Goal: Check status: Check status

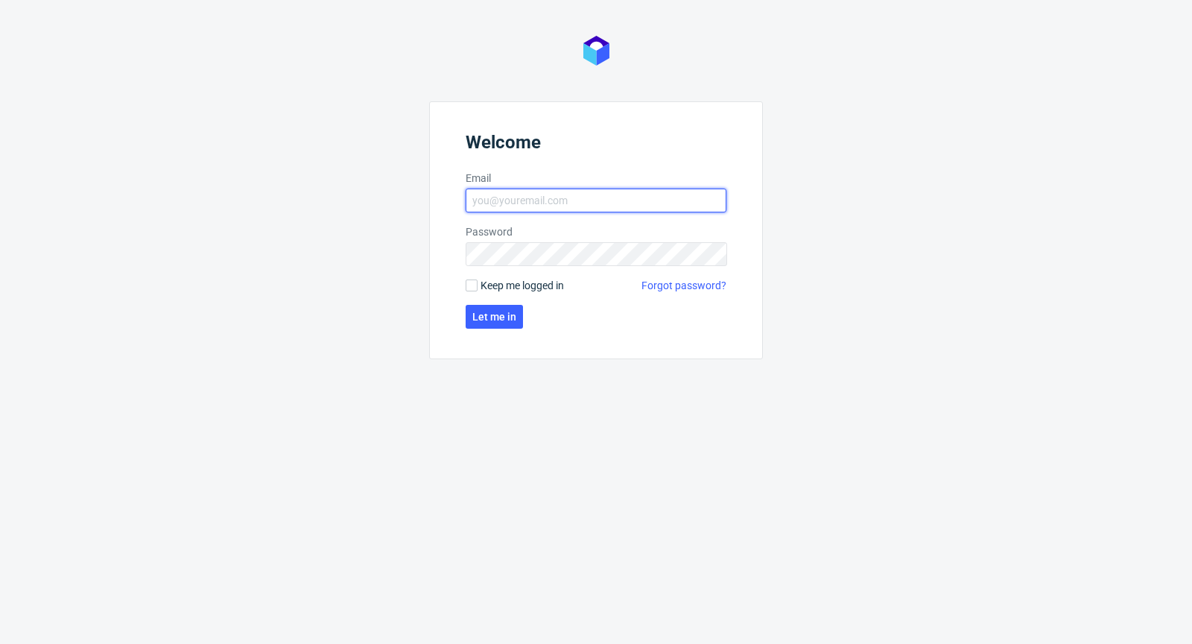
type input "[PERSON_NAME][EMAIL_ADDRESS][DOMAIN_NAME]"
click at [474, 292] on label "Keep me logged in" at bounding box center [515, 285] width 98 height 15
click at [474, 291] on input "Keep me logged in" at bounding box center [472, 285] width 12 height 12
checkbox input "true"
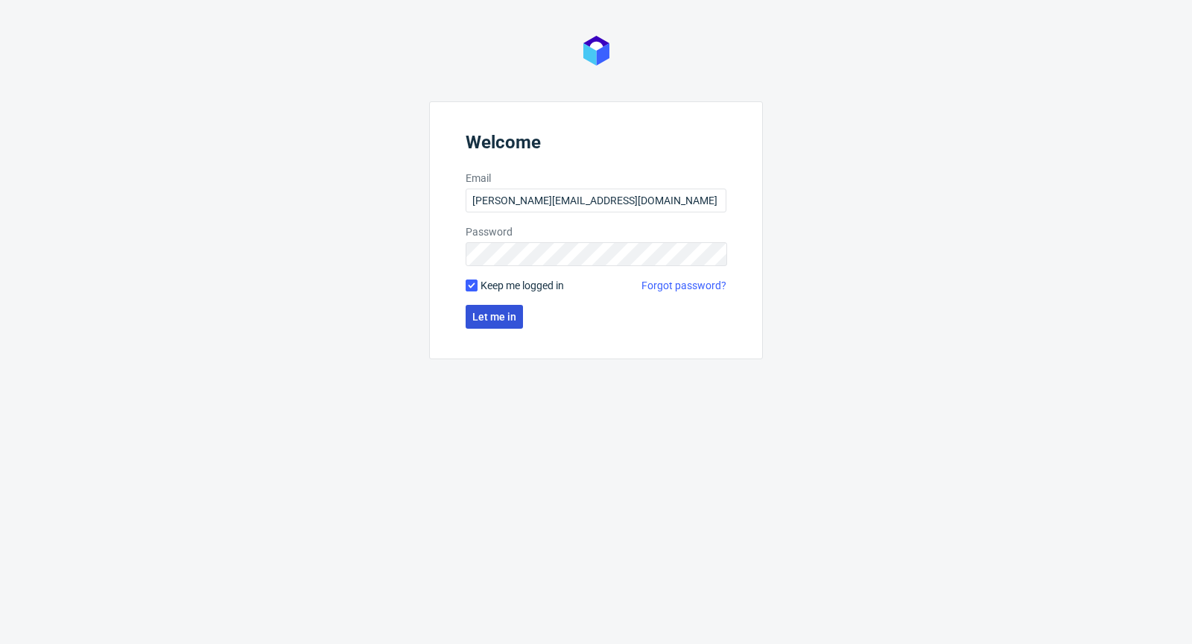
click at [480, 316] on span "Let me in" at bounding box center [494, 316] width 44 height 10
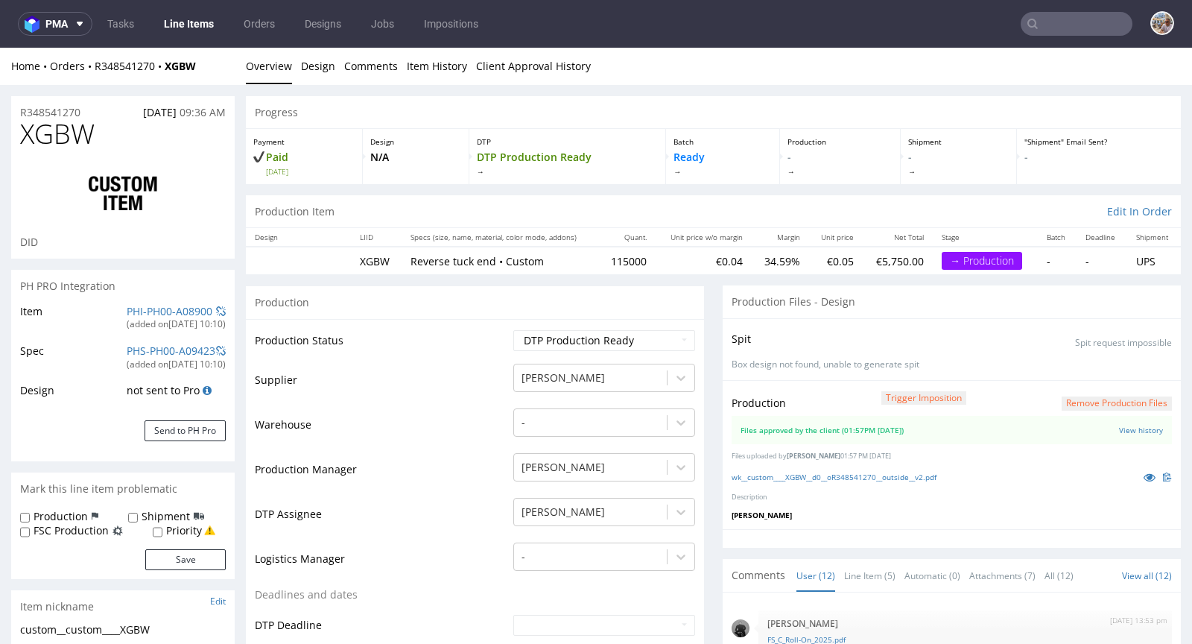
scroll to position [447, 0]
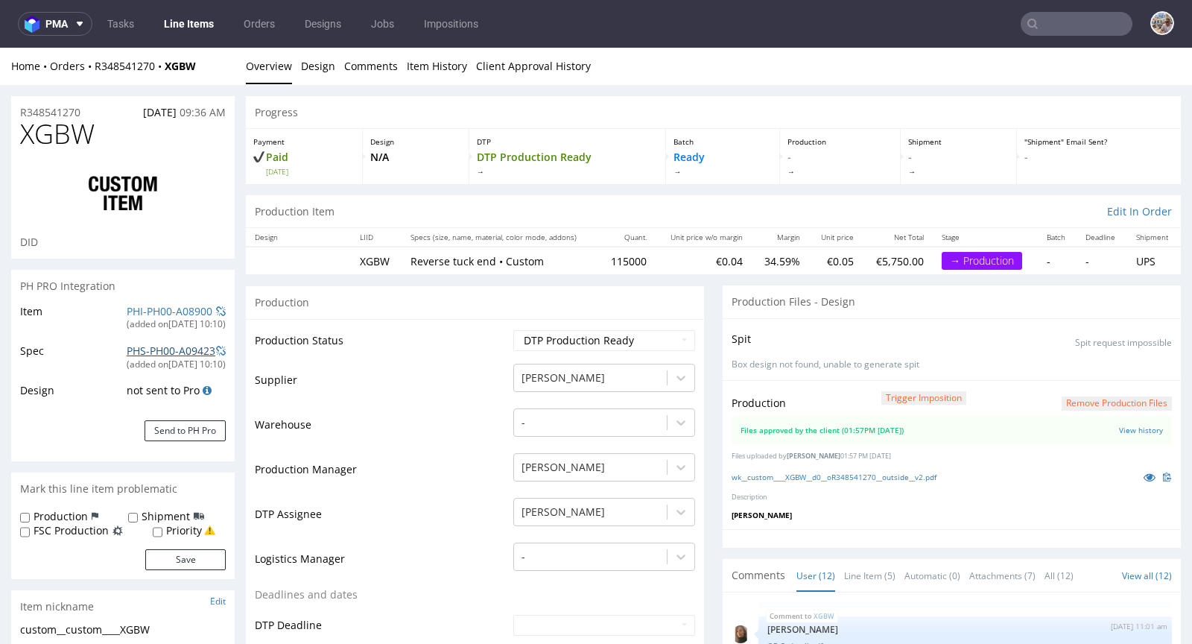
click at [191, 354] on link "PHS-PH00-A09423" at bounding box center [171, 350] width 89 height 14
click at [222, 351] on span at bounding box center [221, 351] width 10 height 10
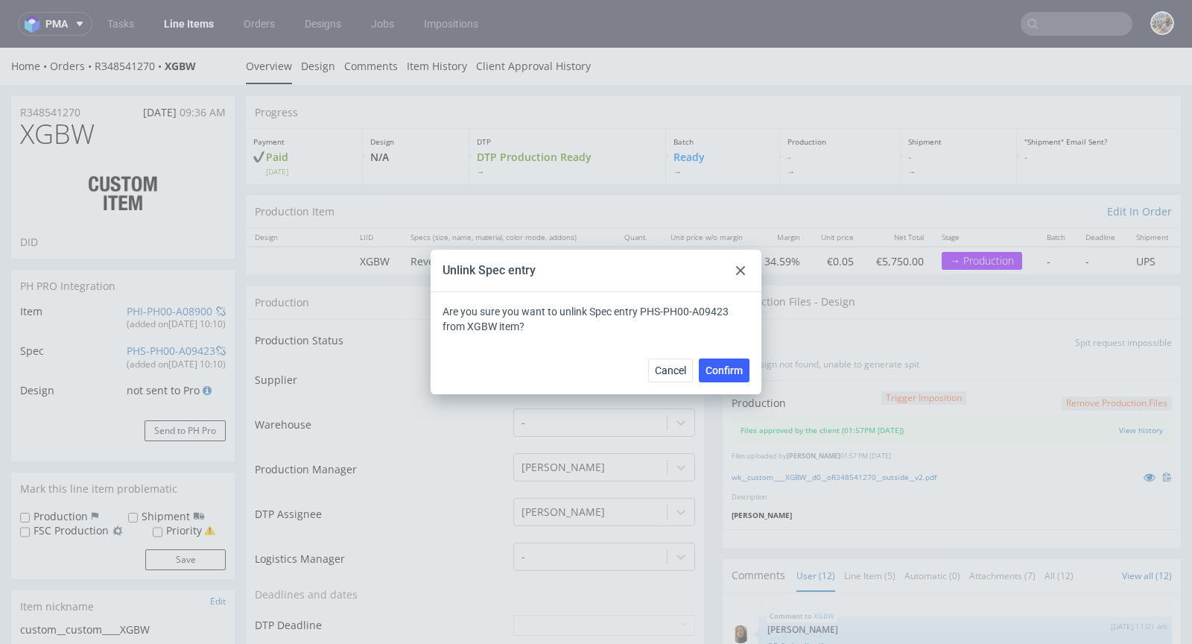
click at [723, 357] on div "Cancel Confirm" at bounding box center [596, 370] width 331 height 48
click at [720, 366] on span "Confirm" at bounding box center [723, 370] width 37 height 10
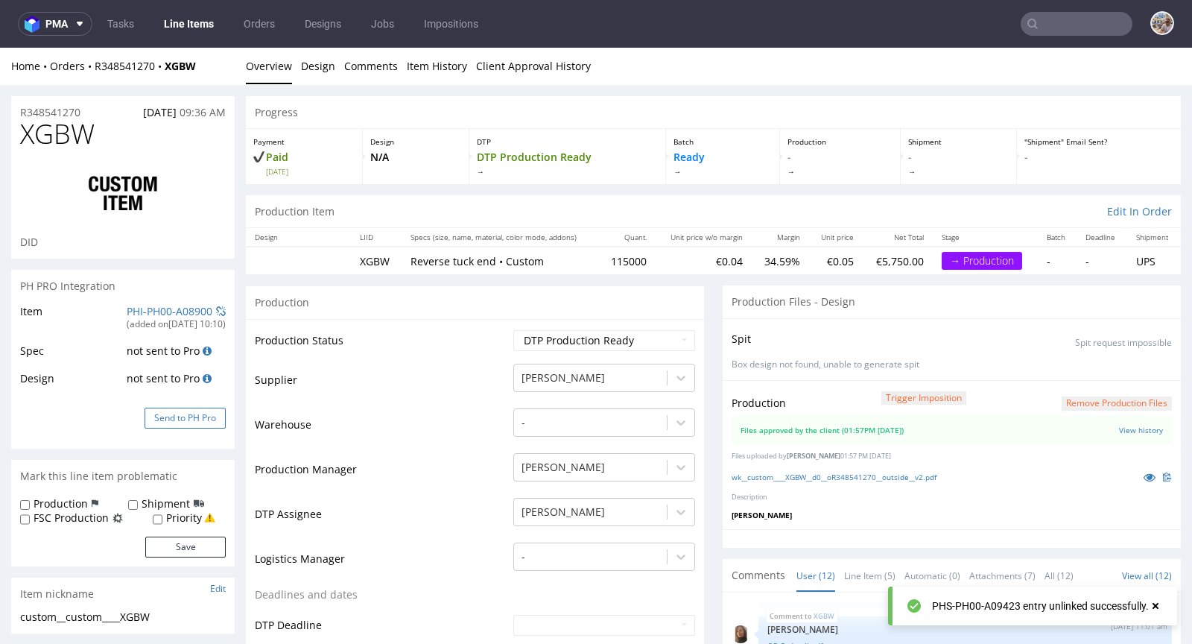
click at [166, 412] on button "Send to PH Pro" at bounding box center [185, 417] width 81 height 21
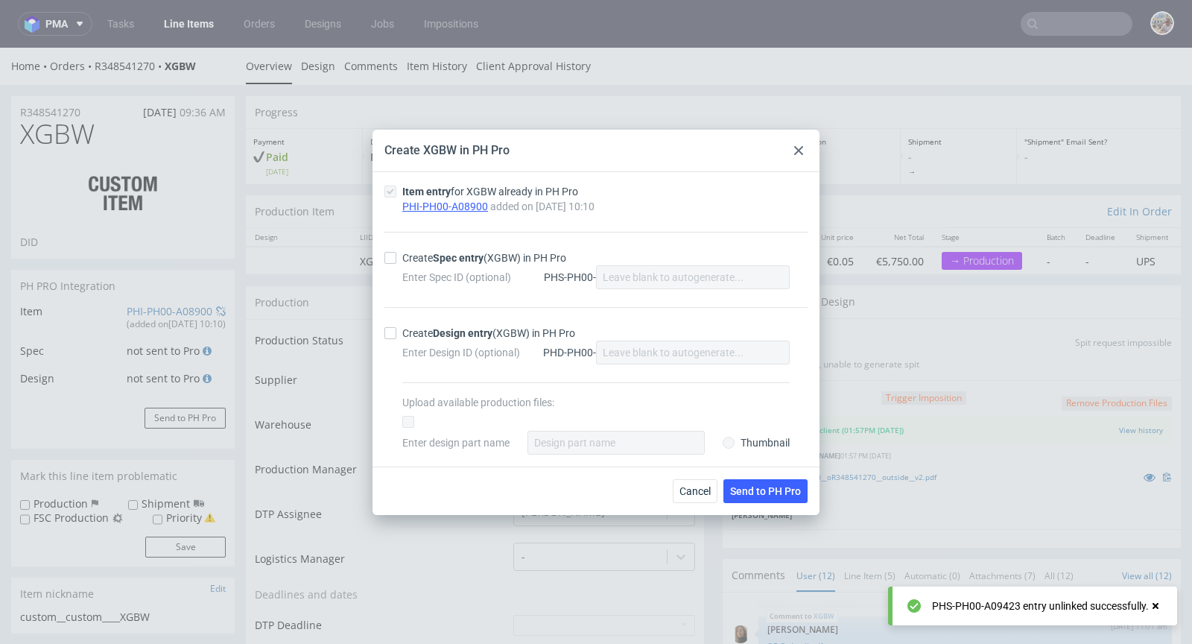
click at [485, 265] on div "Enter Spec ID (optional) PHS-PH00-" at bounding box center [595, 277] width 387 height 24
click at [482, 261] on strong "Spec entry" at bounding box center [458, 258] width 51 height 12
click at [396, 261] on input "Create Spec entry (XGBW) in PH Pro" at bounding box center [390, 258] width 12 height 12
checkbox input "true"
click at [746, 501] on div "Cancel Send to PH Pro" at bounding box center [595, 490] width 447 height 48
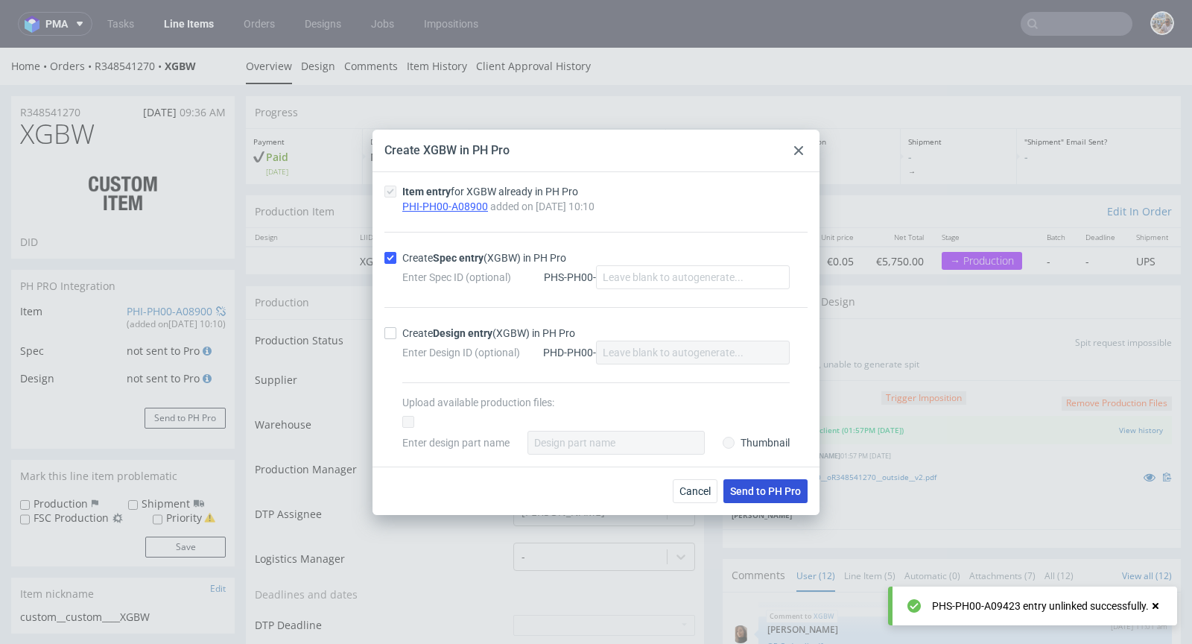
click at [748, 495] on span "Send to PH Pro" at bounding box center [765, 491] width 71 height 10
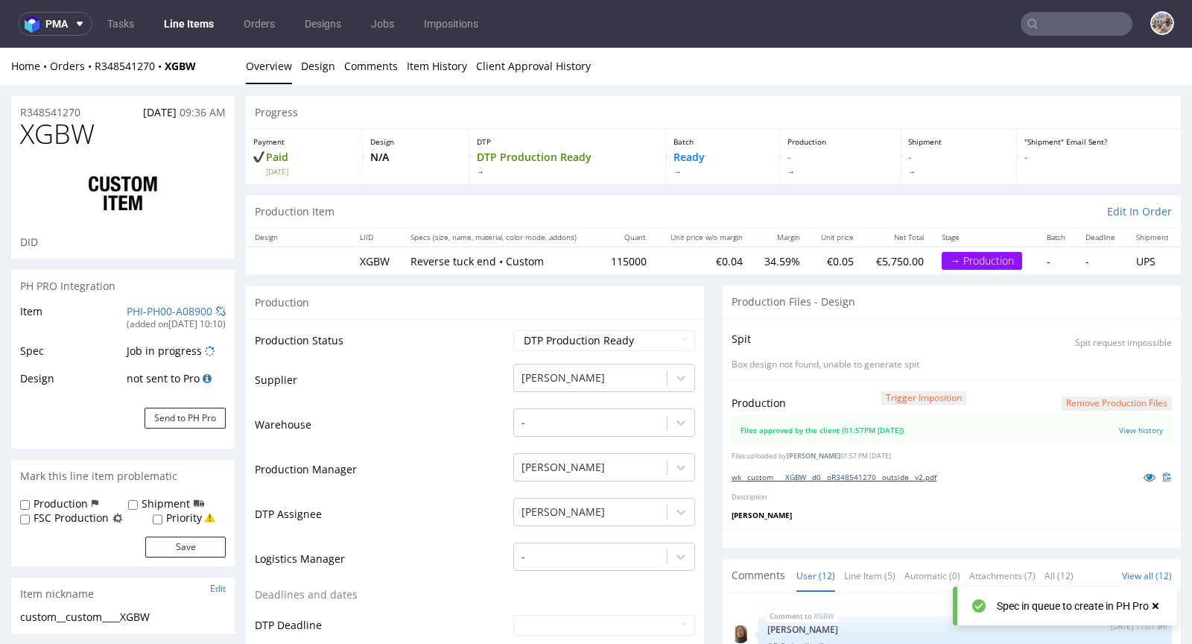
click at [812, 480] on link "wk__custom____XGBW__d0__oR348541270__outside__v2.pdf" at bounding box center [833, 477] width 205 height 10
click at [142, 313] on link "PHI-PH00-A08900" at bounding box center [170, 311] width 86 height 14
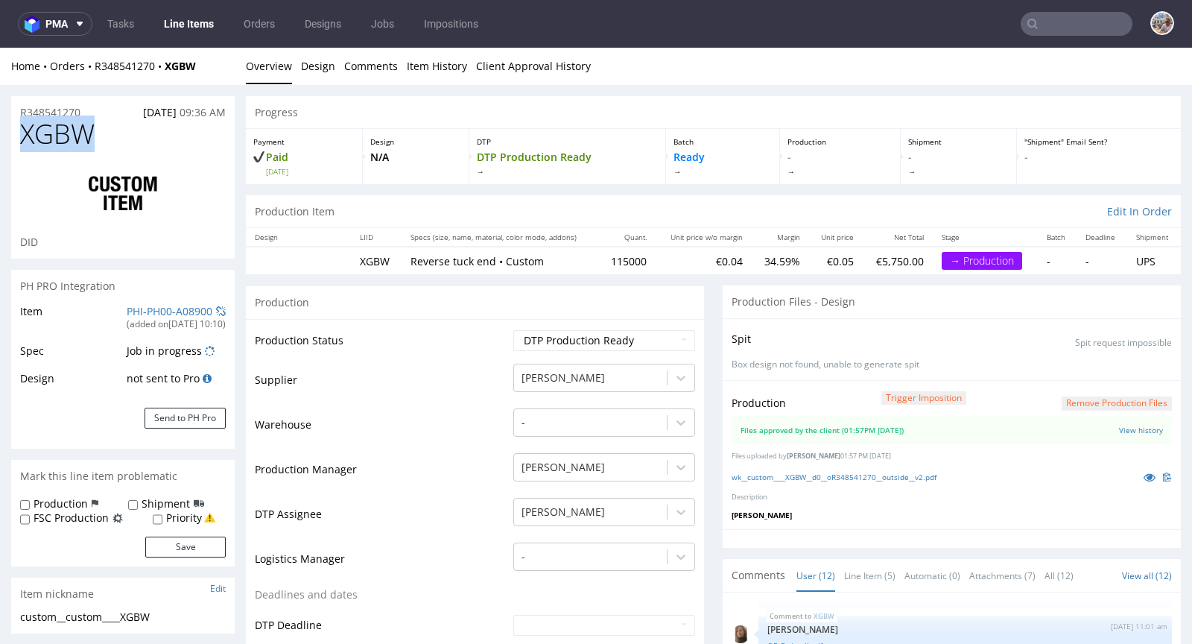
drag, startPoint x: 102, startPoint y: 138, endPoint x: 25, endPoint y: 134, distance: 77.6
click at [25, 134] on h1 "XGBW" at bounding box center [123, 134] width 206 height 30
copy span "XGBW"
drag, startPoint x: 647, startPoint y: 259, endPoint x: 585, endPoint y: 259, distance: 61.8
click at [585, 259] on tr "XGBW Reverse tuck end • Custom 115000 €0.04 34.59% €0.05 €5,750.00 → Production…" at bounding box center [713, 261] width 935 height 28
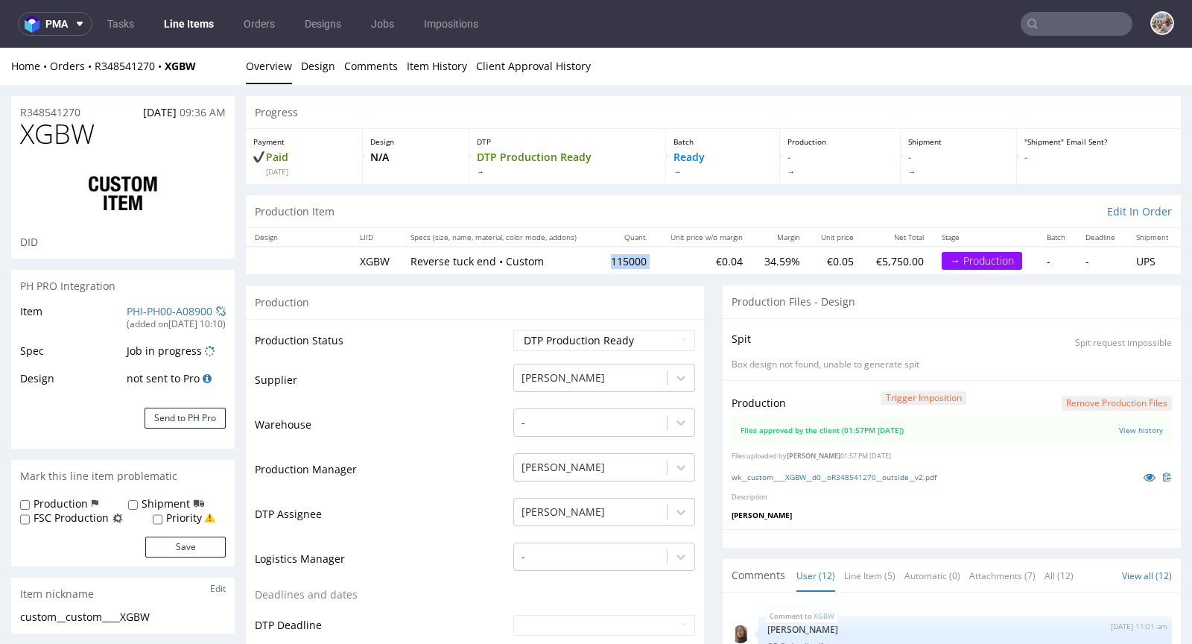
copy tr "Reverse tuck end • Custom 115000"
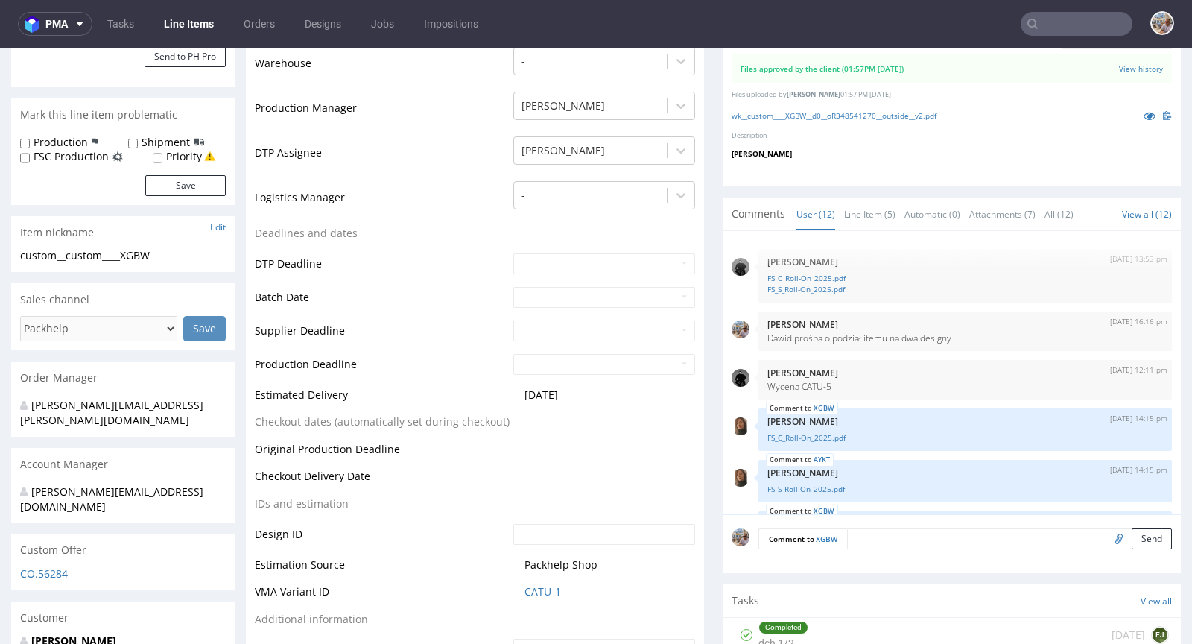
scroll to position [477, 0]
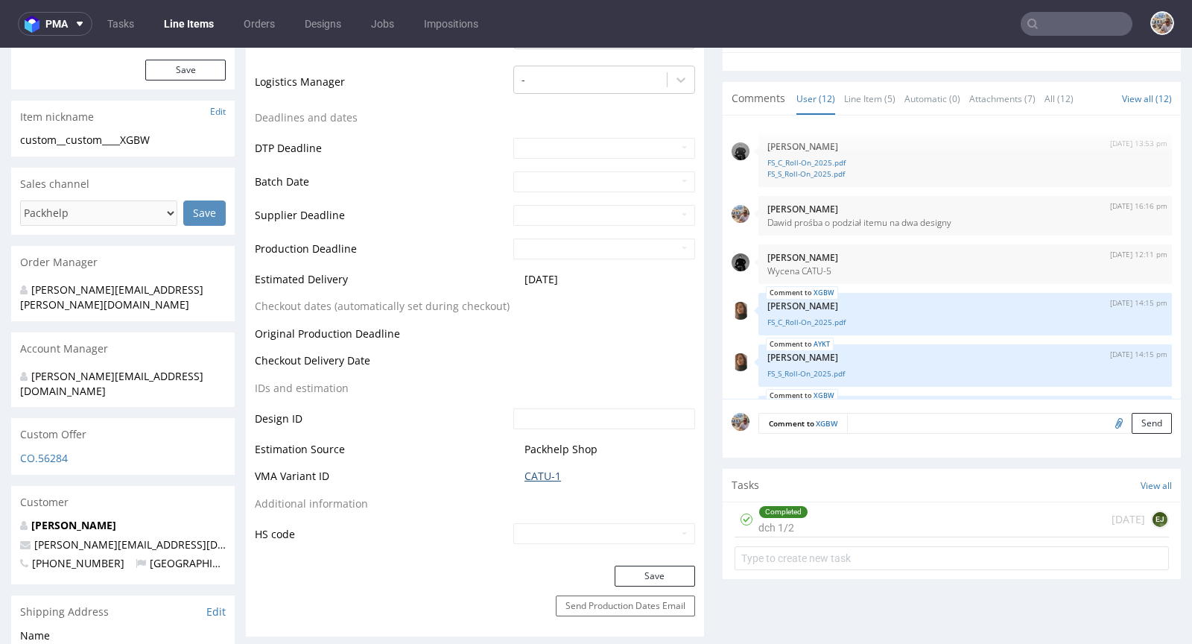
click at [549, 472] on link "CATU-1" at bounding box center [542, 476] width 37 height 15
click at [539, 474] on link "CATU-1" at bounding box center [542, 476] width 37 height 15
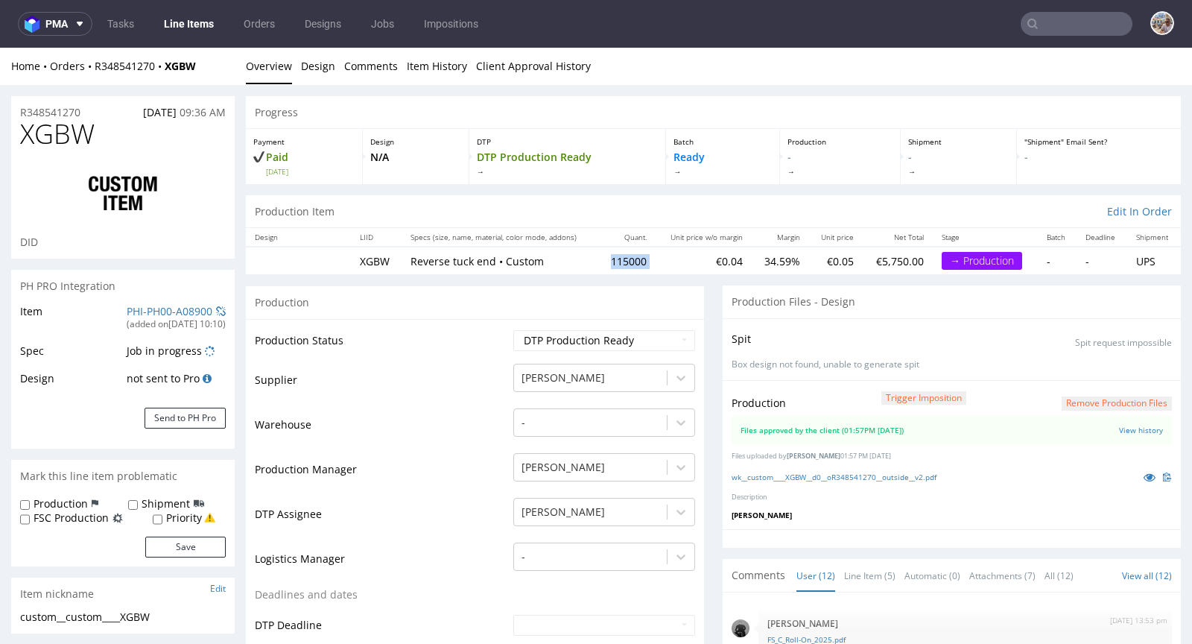
scroll to position [130, 0]
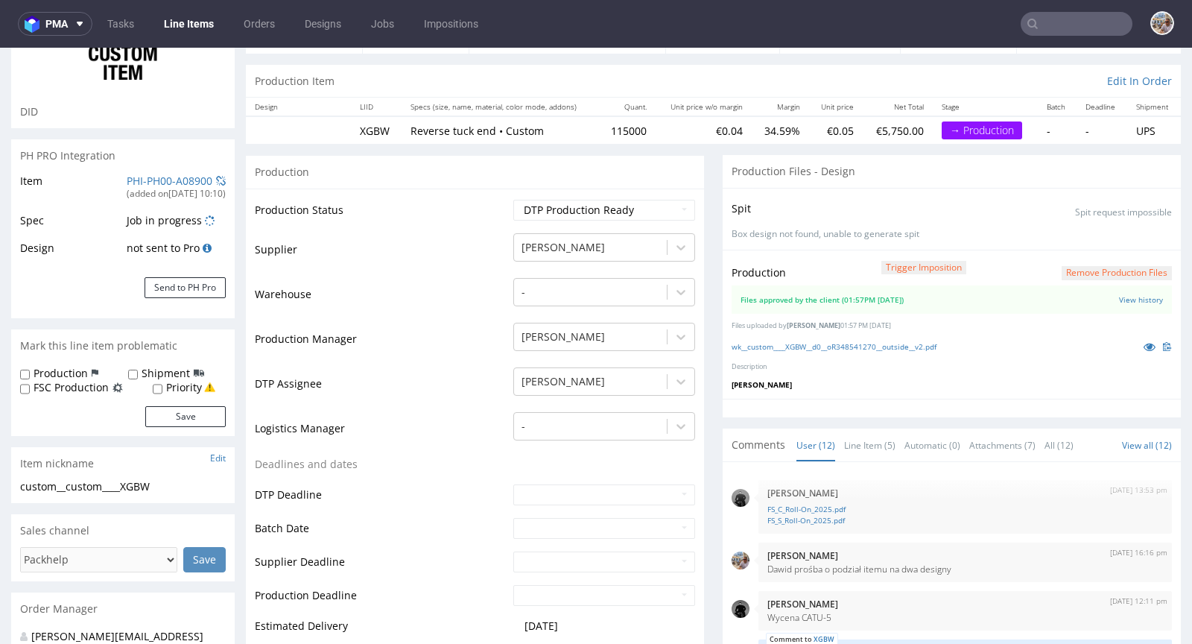
click at [443, 218] on td "Production Status" at bounding box center [382, 215] width 255 height 34
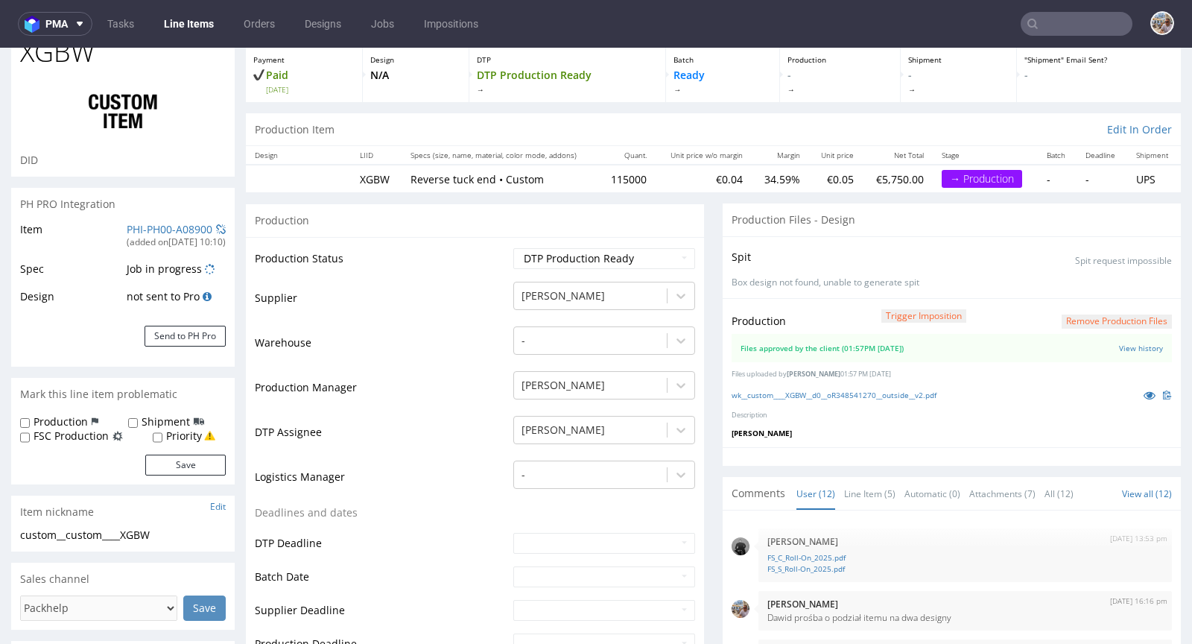
scroll to position [0, 0]
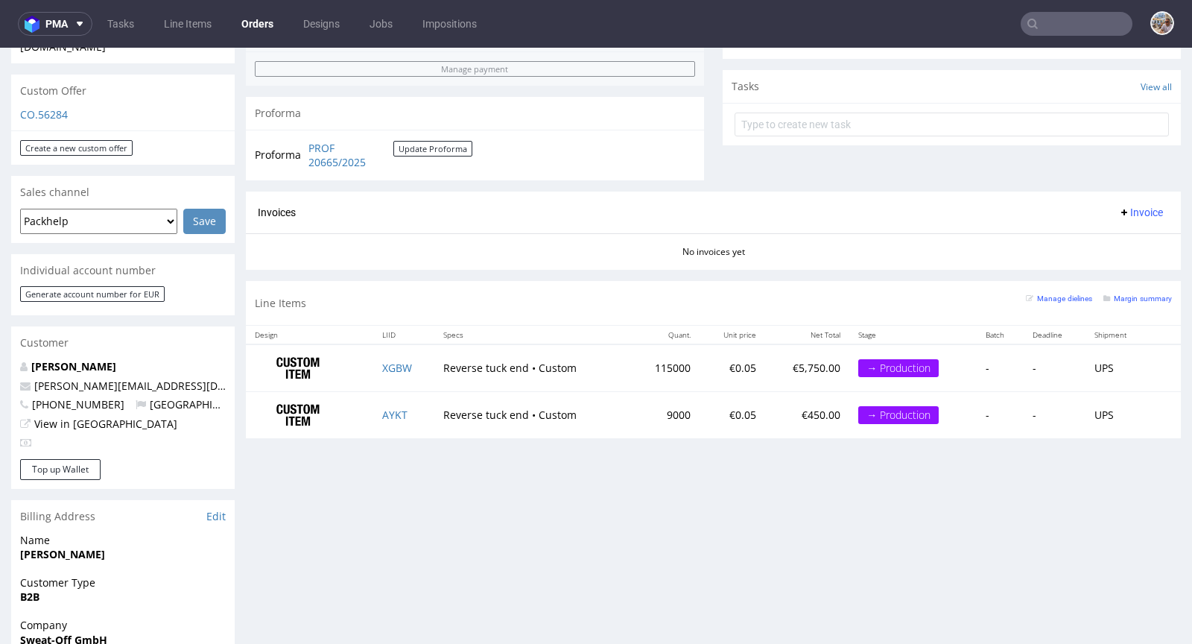
scroll to position [512, 0]
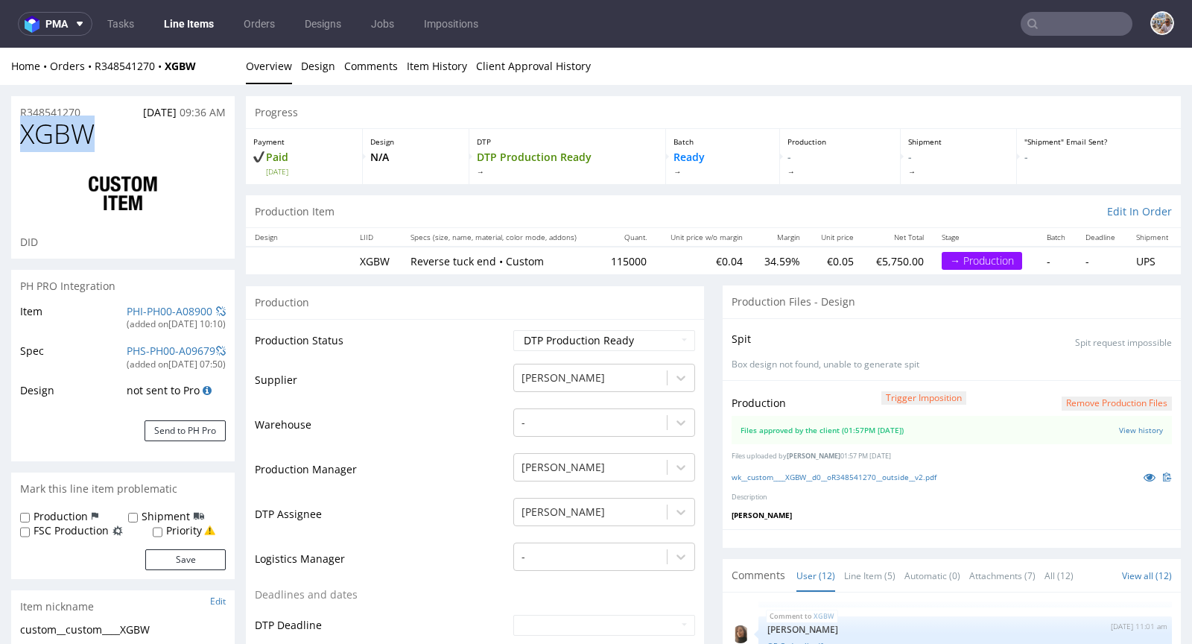
drag, startPoint x: 101, startPoint y: 127, endPoint x: 16, endPoint y: 126, distance: 84.2
click at [16, 126] on div "XGBW DID" at bounding box center [122, 188] width 223 height 139
drag, startPoint x: 98, startPoint y: 107, endPoint x: 22, endPoint y: 105, distance: 76.7
click at [22, 105] on div "R348541270 08.08.2025 09:36 AM" at bounding box center [122, 108] width 223 height 24
copy p "R348541270"
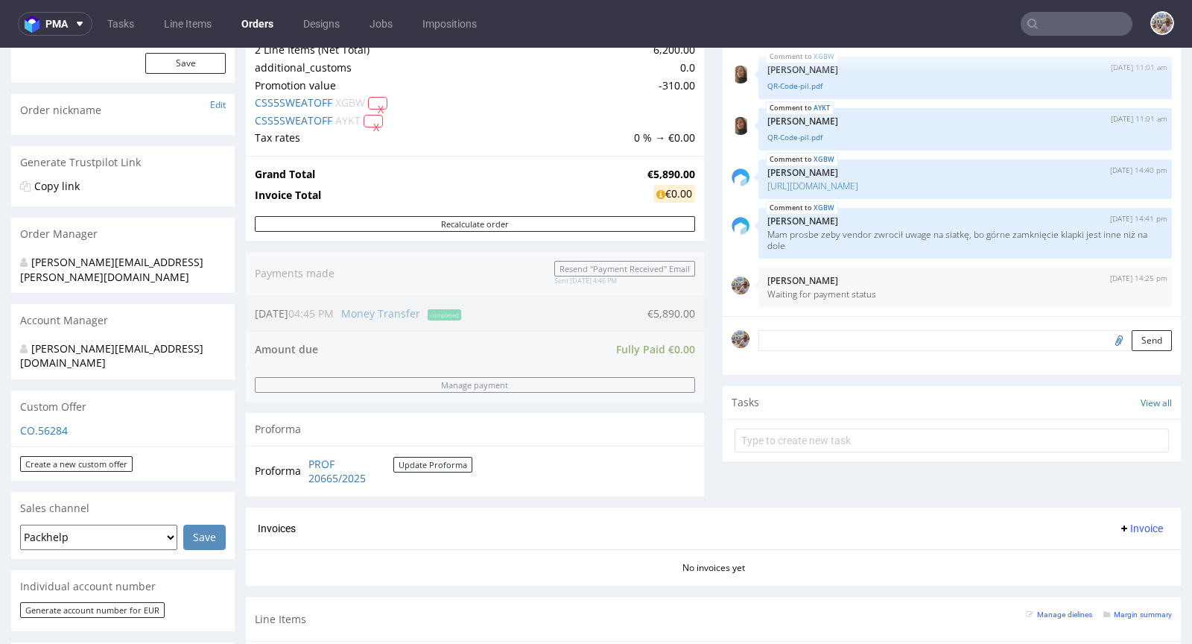
scroll to position [506, 0]
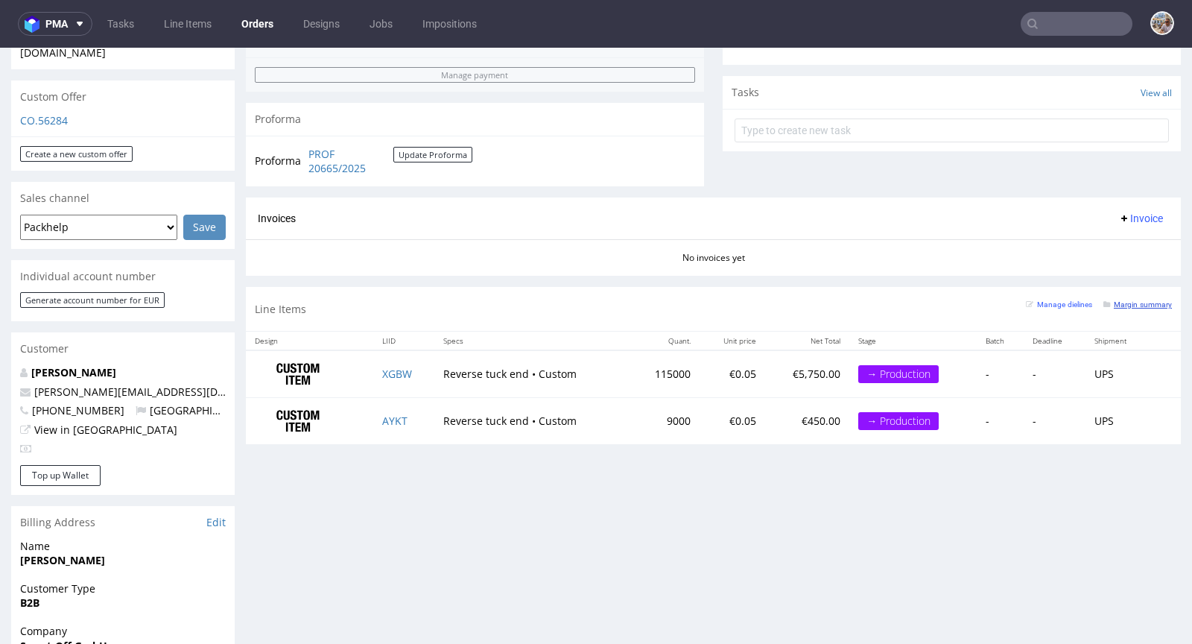
click at [1126, 302] on small "Margin summary" at bounding box center [1137, 304] width 69 height 8
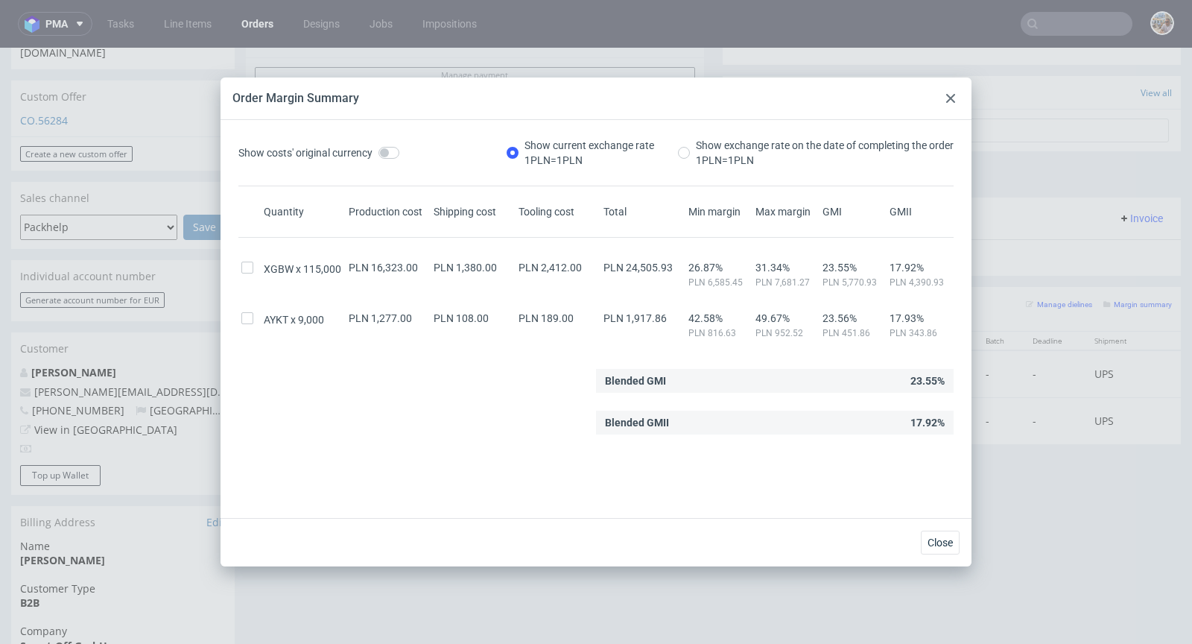
click at [950, 92] on div at bounding box center [951, 98] width 18 height 18
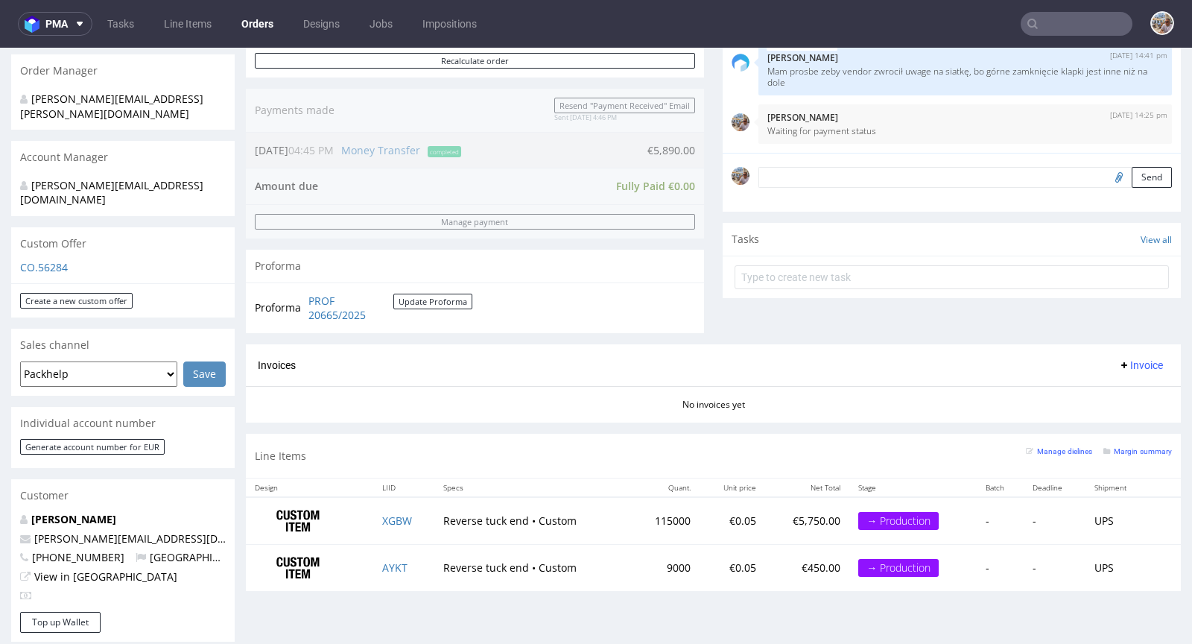
scroll to position [396, 0]
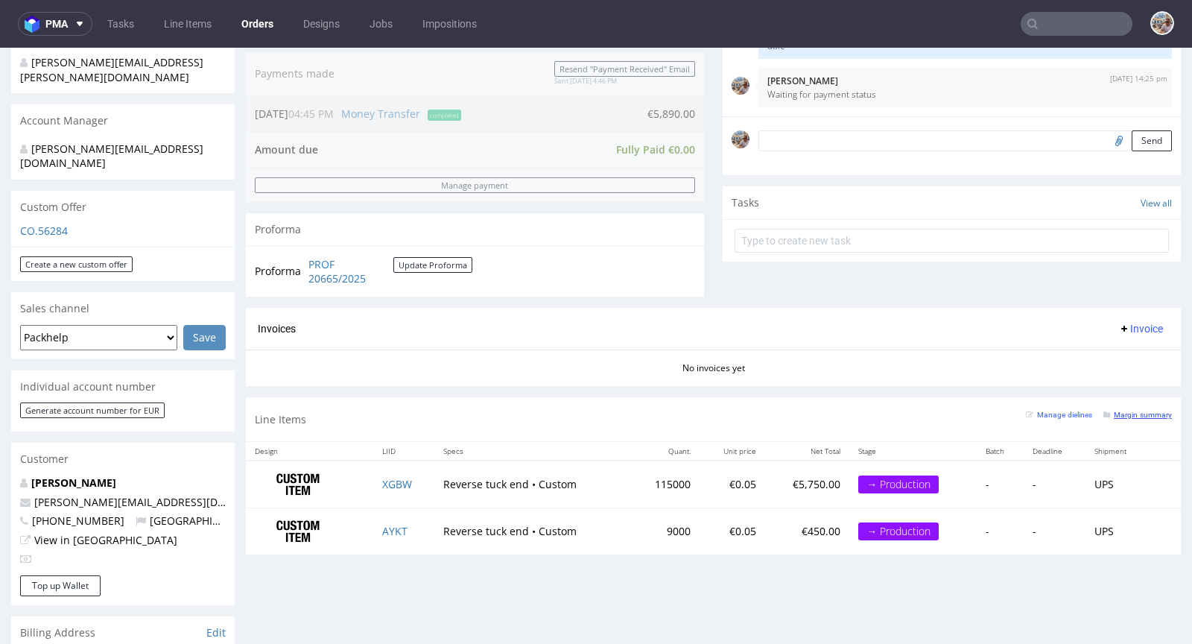
click at [1128, 410] on small "Margin summary" at bounding box center [1137, 414] width 69 height 8
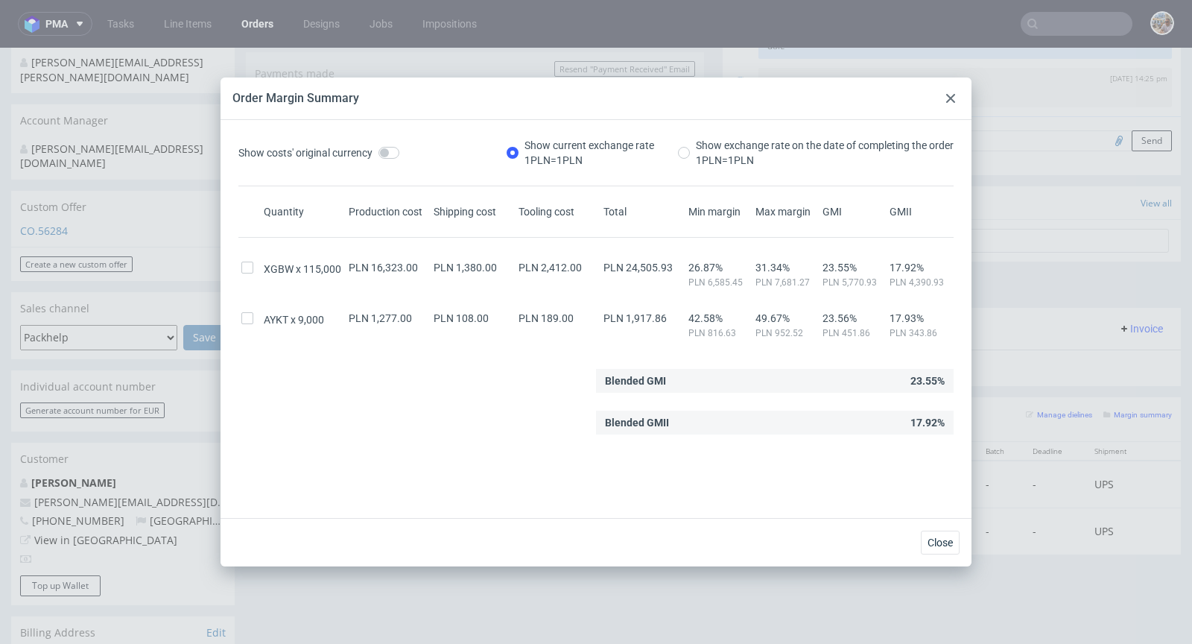
click at [960, 98] on div "Order Margin Summary" at bounding box center [595, 98] width 751 height 42
click at [954, 101] on icon at bounding box center [950, 98] width 9 height 9
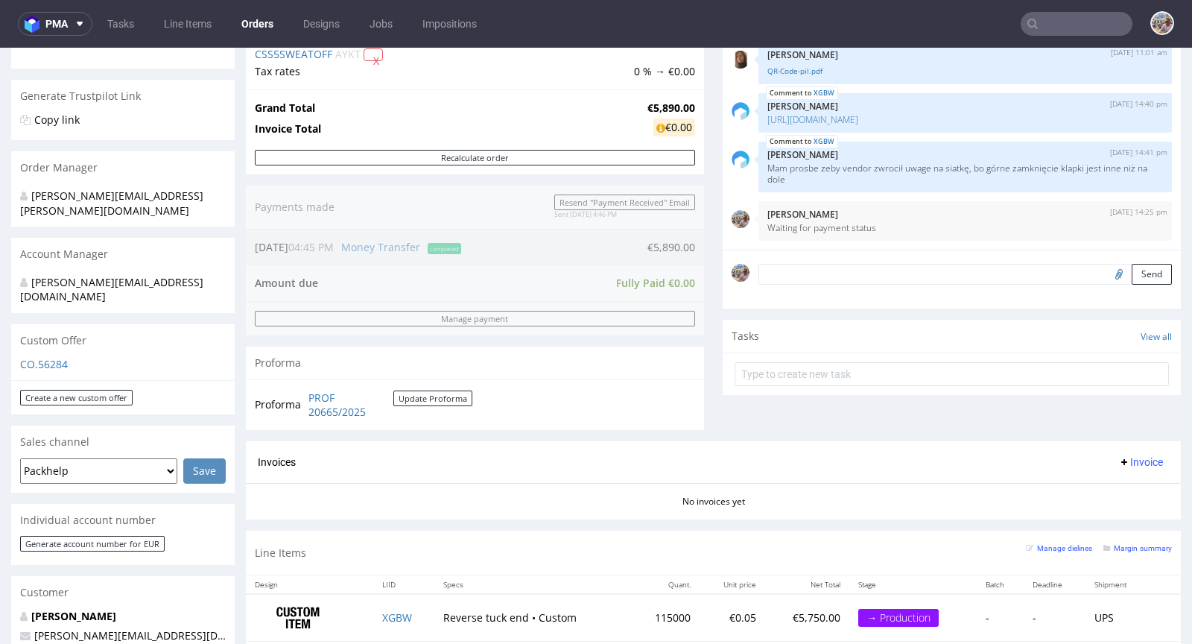
scroll to position [545, 0]
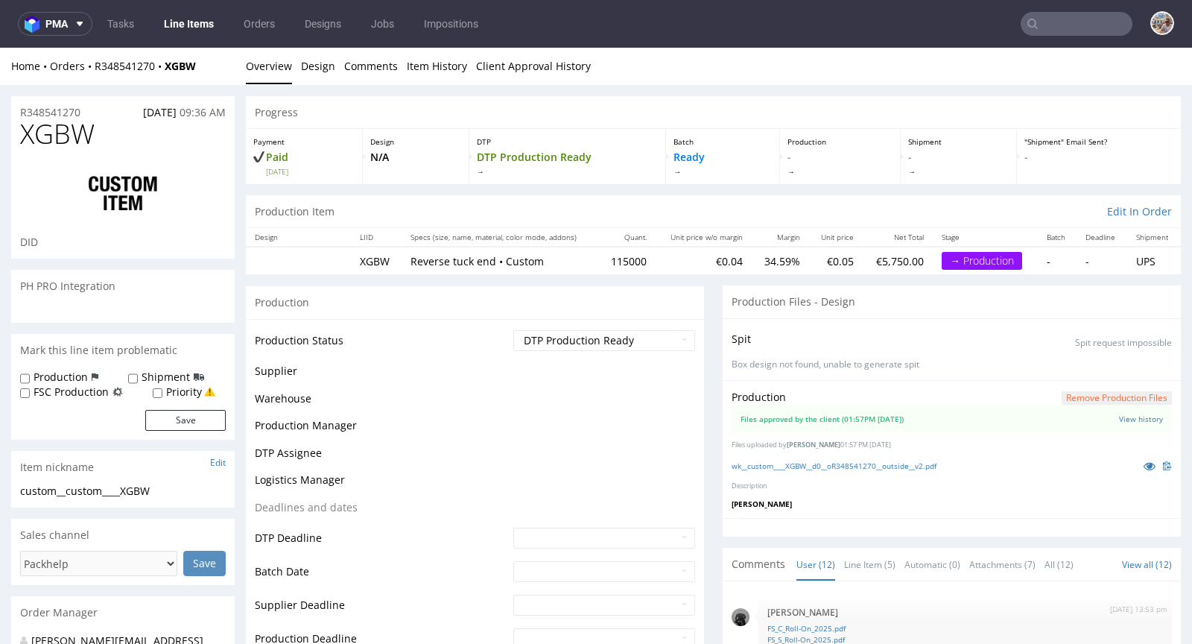
scroll to position [447, 0]
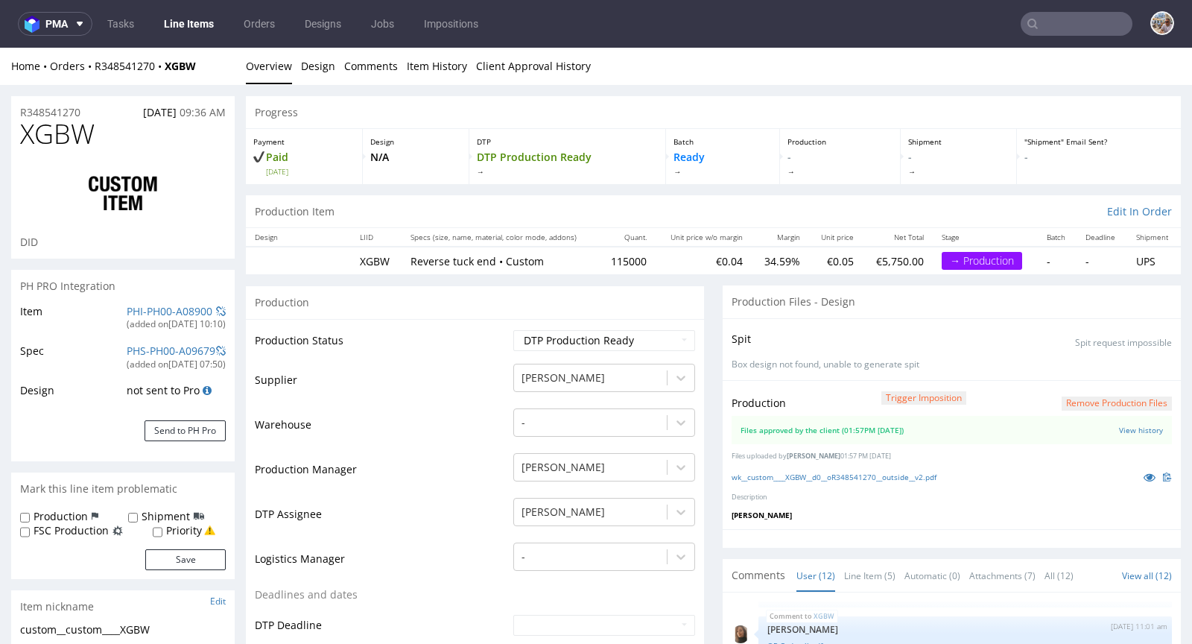
click at [54, 119] on span "XGBW" at bounding box center [57, 134] width 74 height 30
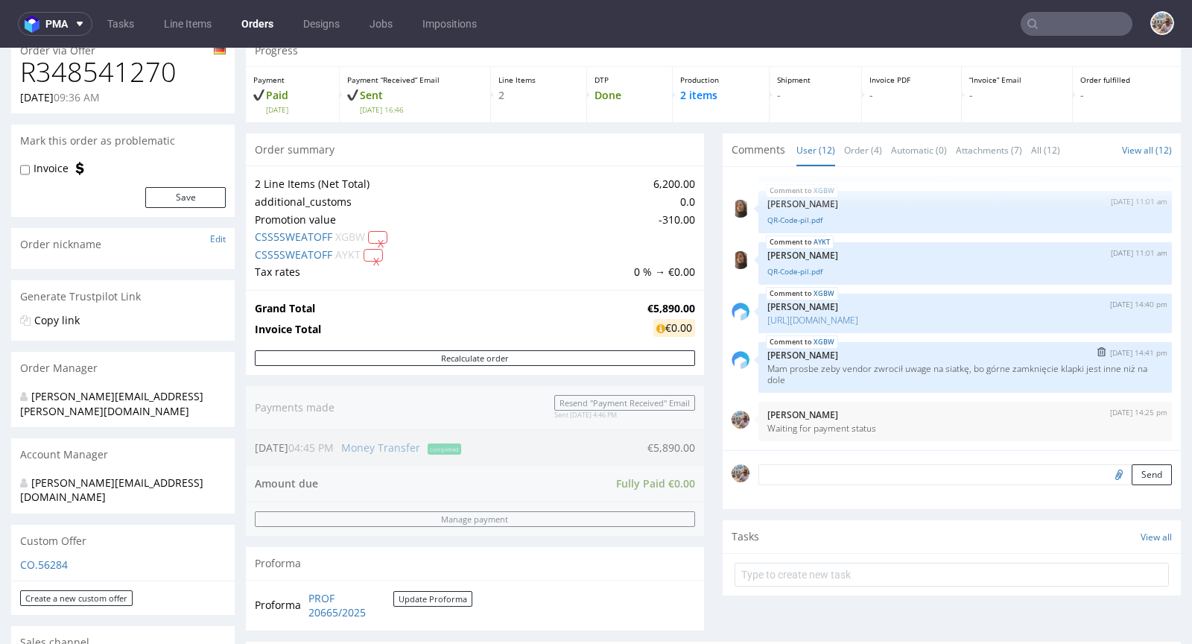
scroll to position [474, 0]
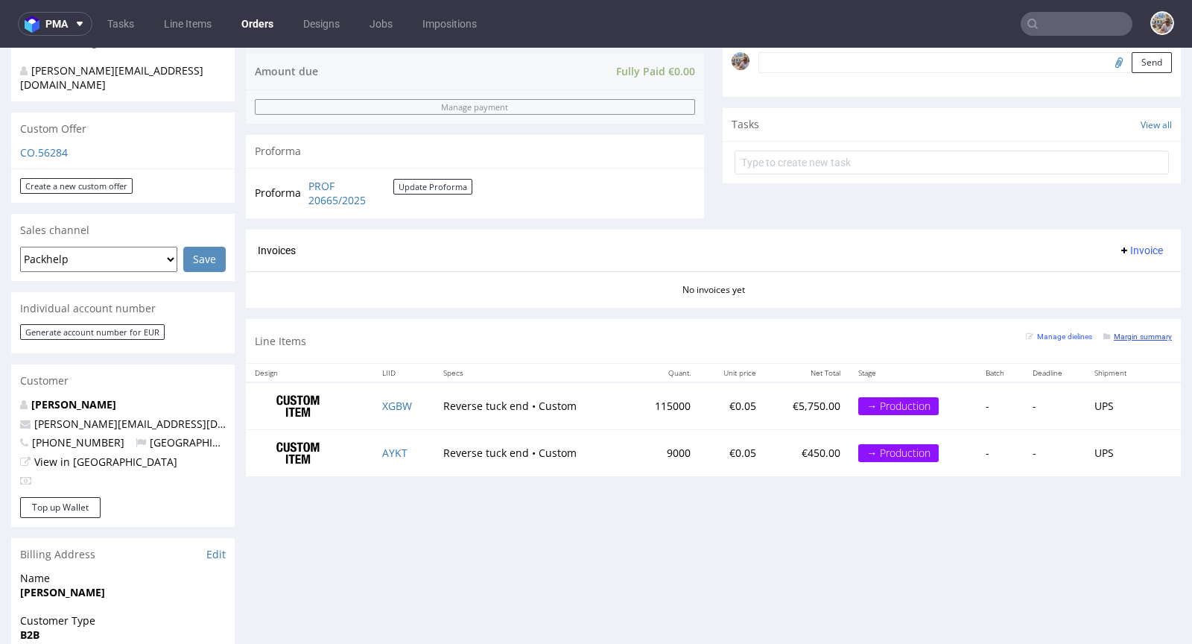
click at [1103, 332] on small "Margin summary" at bounding box center [1137, 336] width 69 height 8
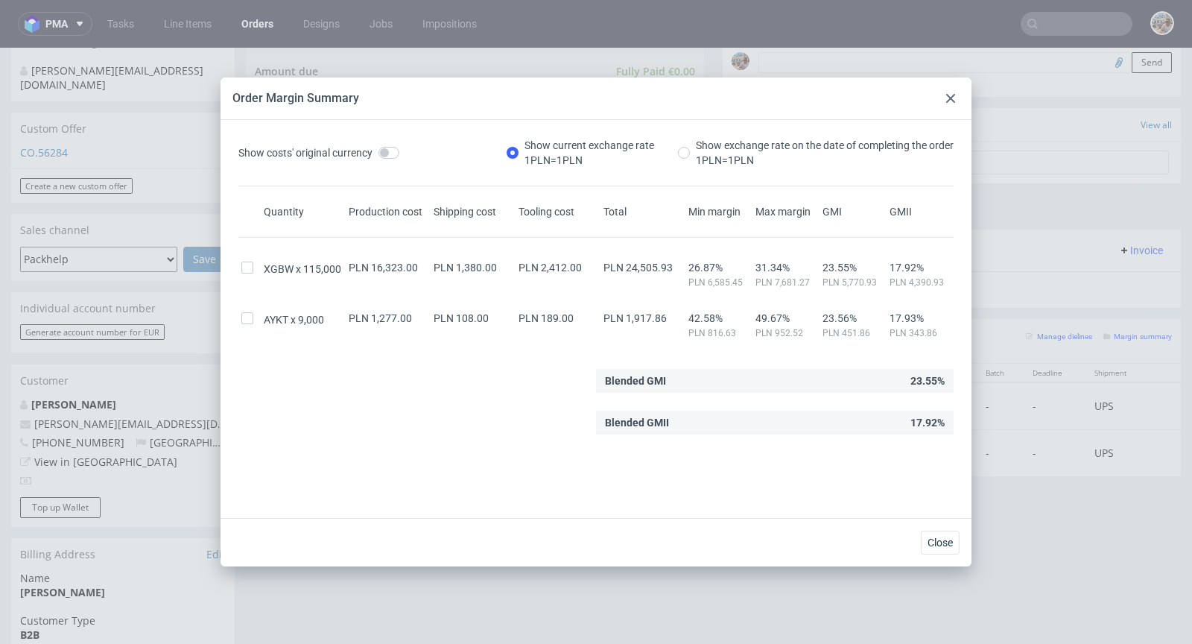
click at [950, 94] on icon at bounding box center [950, 98] width 9 height 9
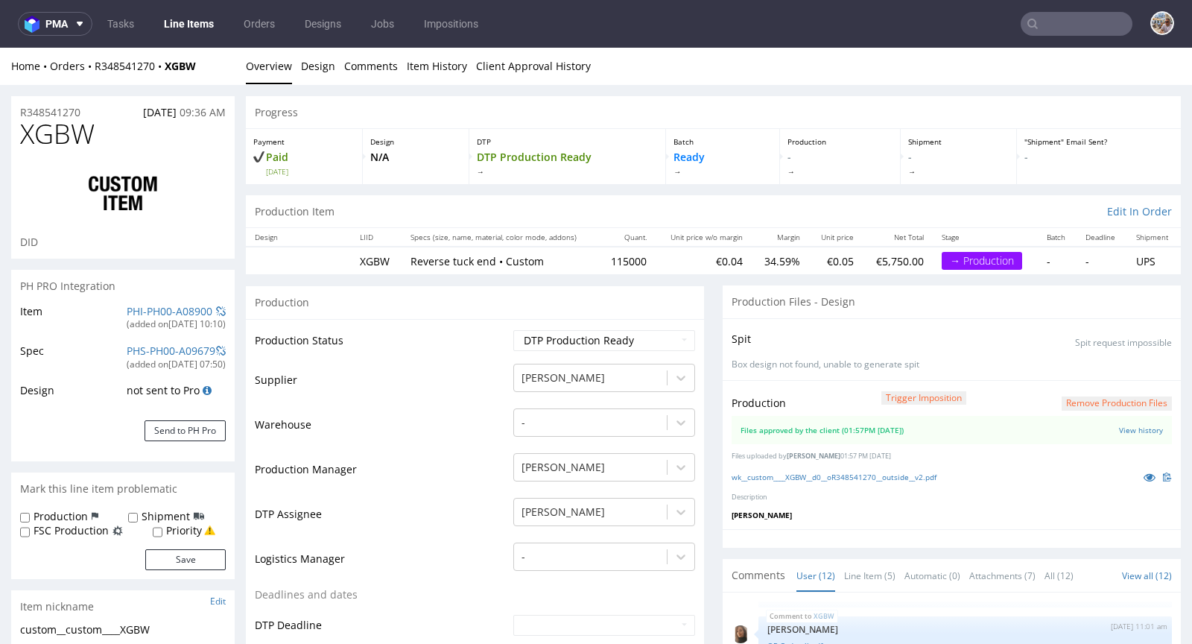
scroll to position [564, 0]
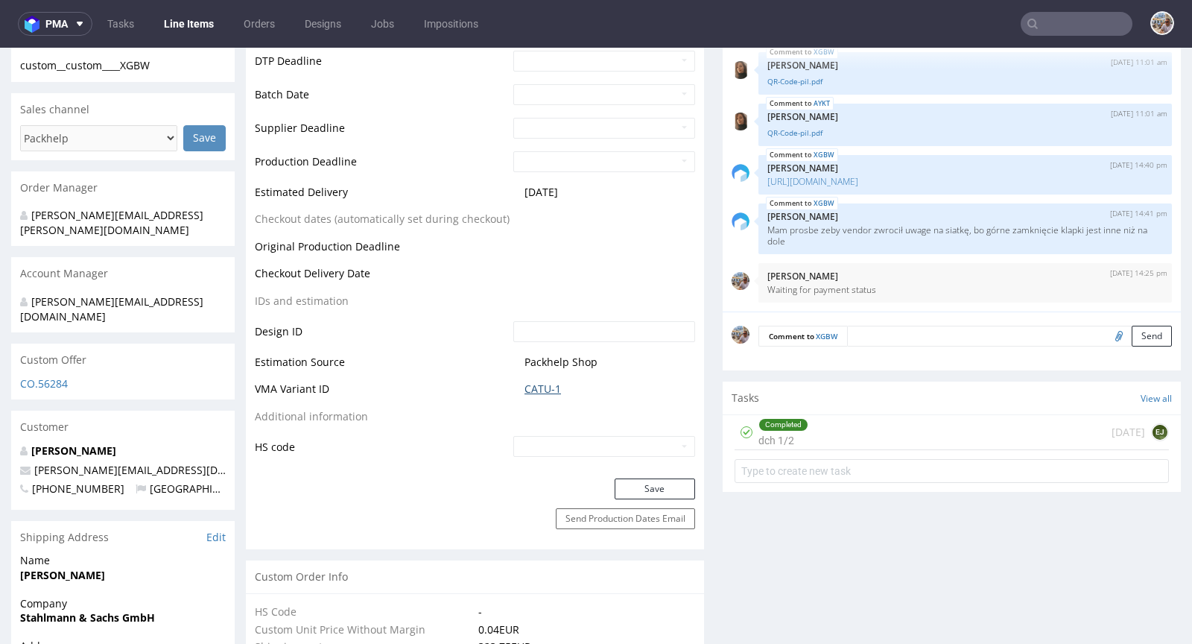
click at [542, 387] on link "CATU-1" at bounding box center [542, 388] width 37 height 15
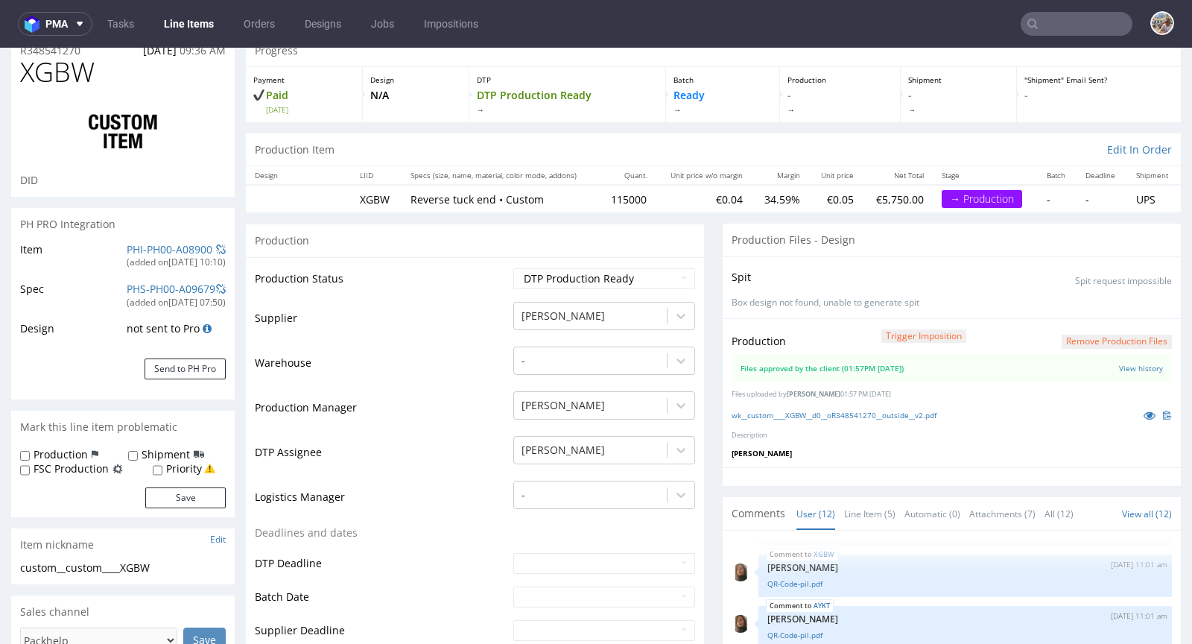
scroll to position [0, 0]
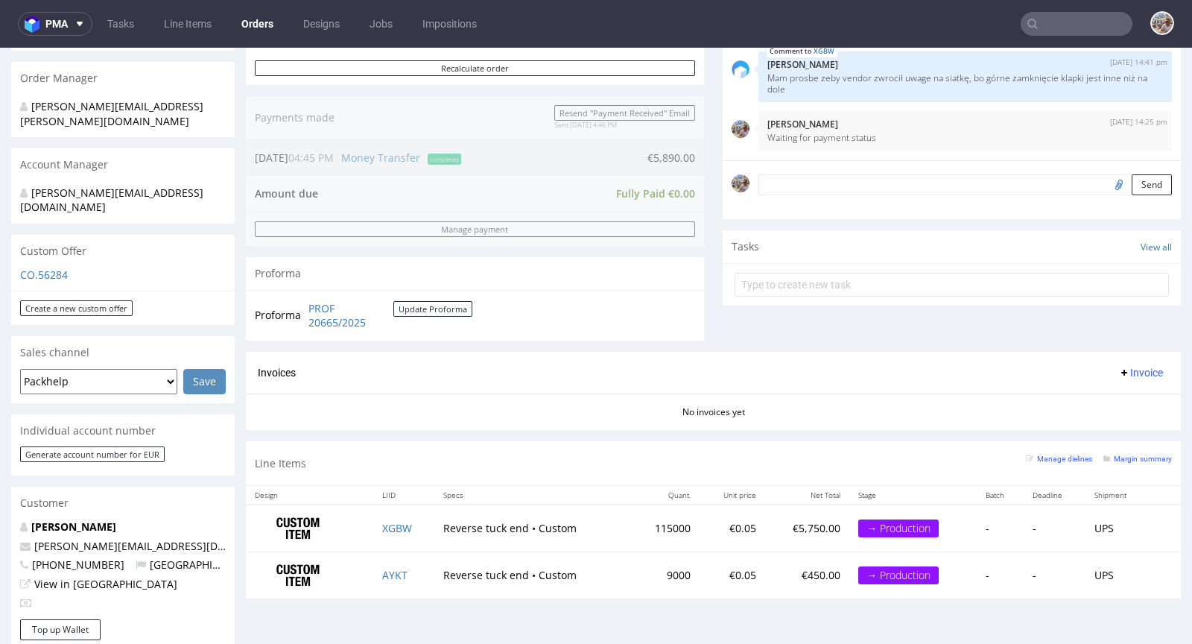
scroll to position [451, 0]
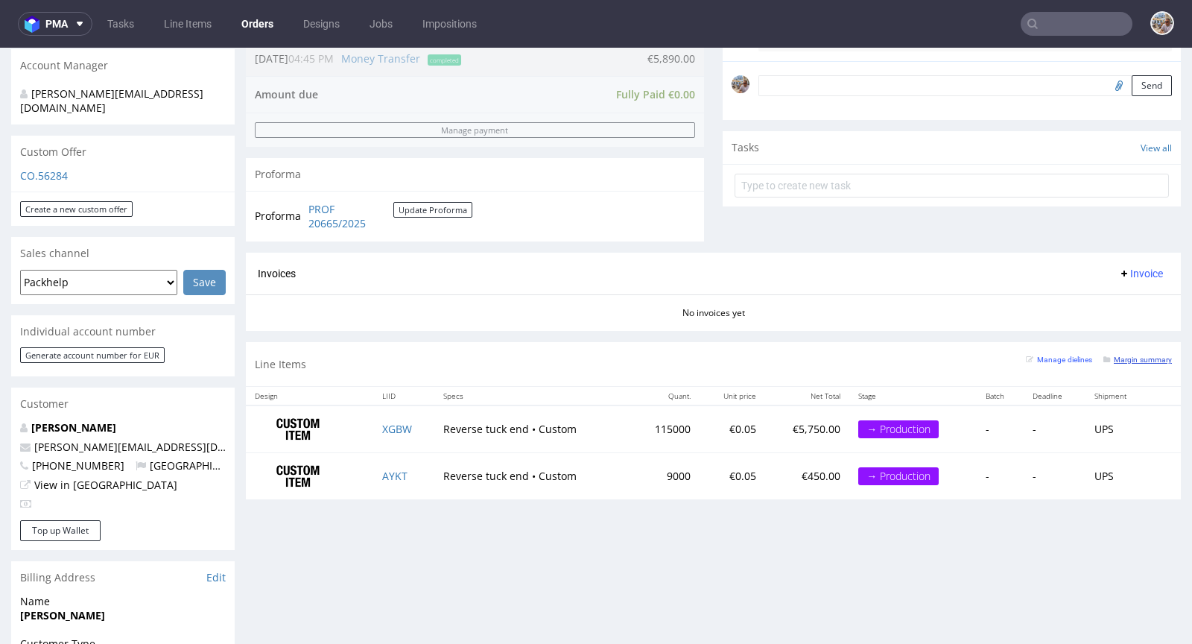
click at [1113, 360] on small "Margin summary" at bounding box center [1137, 359] width 69 height 8
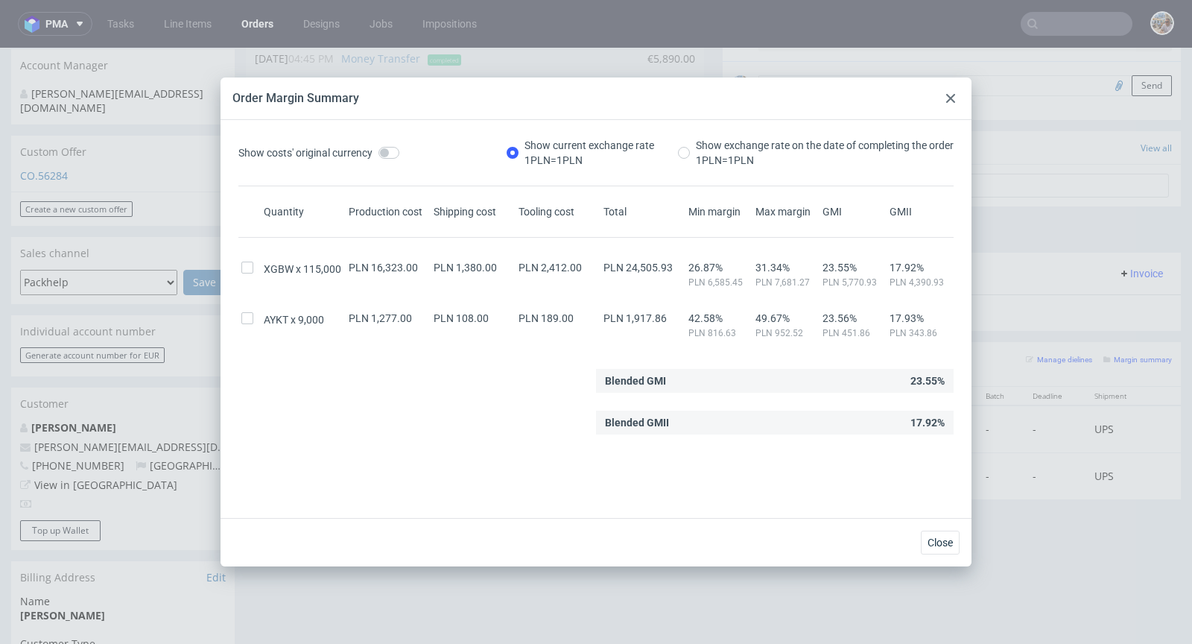
click at [950, 96] on icon at bounding box center [950, 98] width 9 height 9
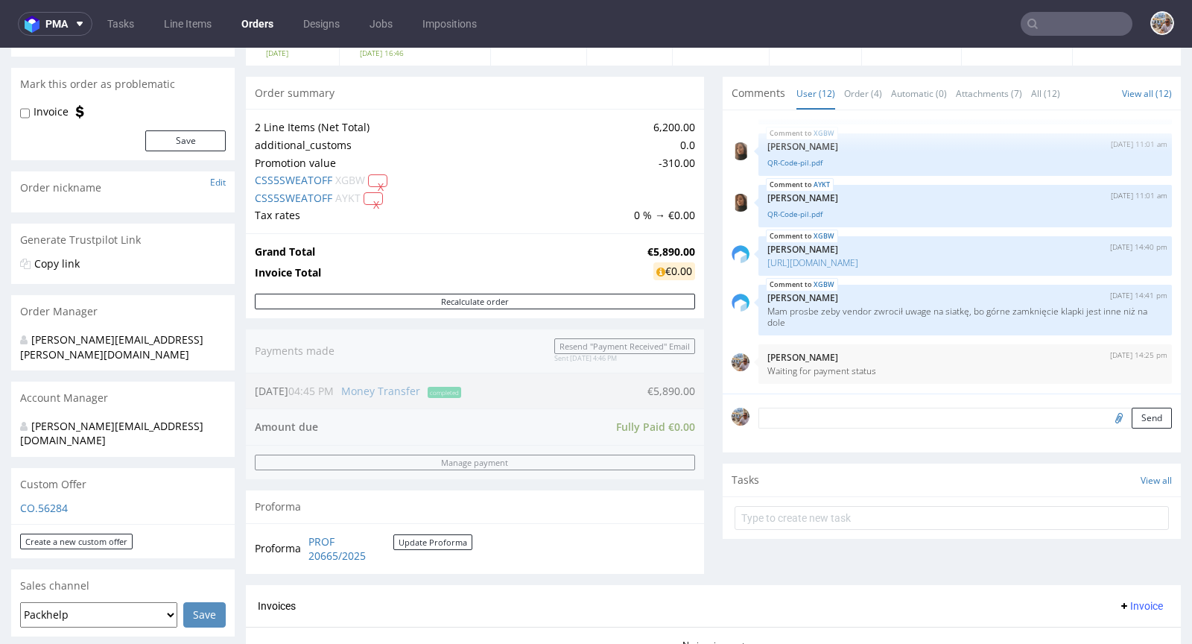
scroll to position [0, 0]
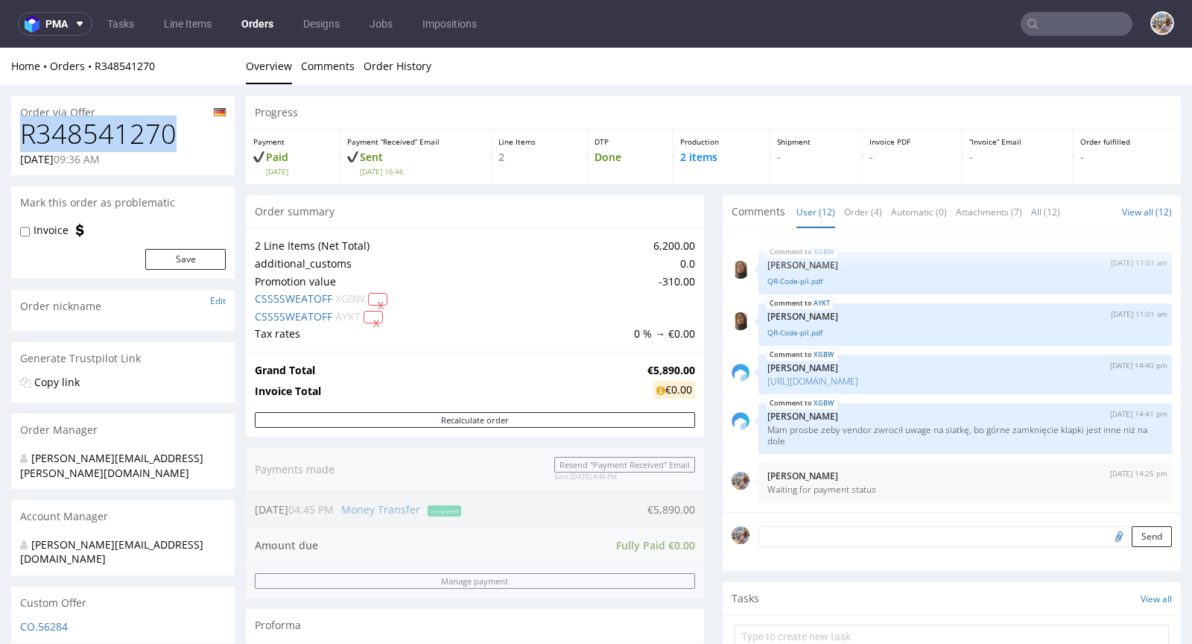
drag, startPoint x: 194, startPoint y: 134, endPoint x: 27, endPoint y: 131, distance: 167.6
click at [27, 131] on h1 "R348541270" at bounding box center [123, 134] width 206 height 30
copy h1 "R348541270"
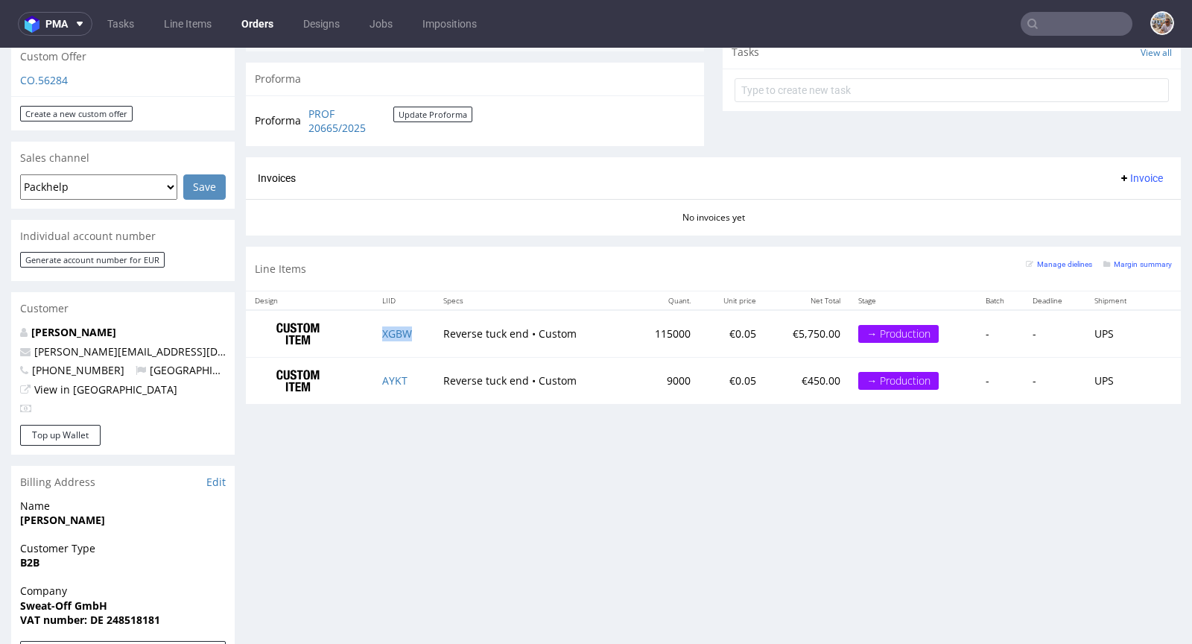
click at [419, 330] on td "XGBW" at bounding box center [404, 333] width 62 height 47
copy link "XGBW"
click at [407, 378] on td "AYKT" at bounding box center [404, 380] width 62 height 46
copy link "AYKT"
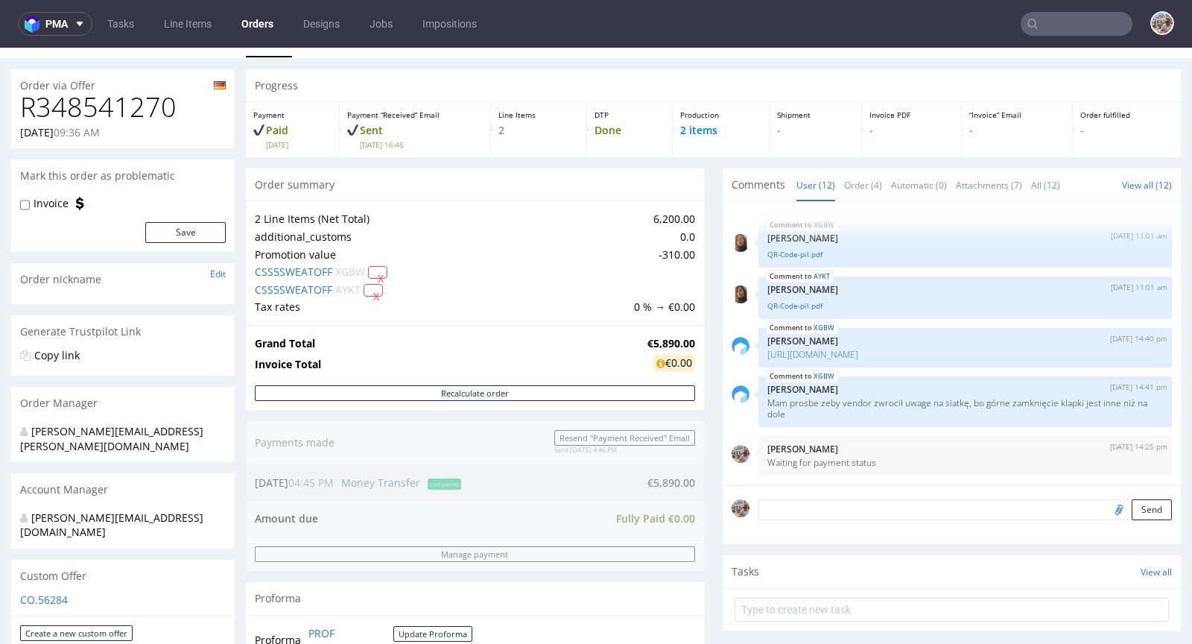
scroll to position [0, 0]
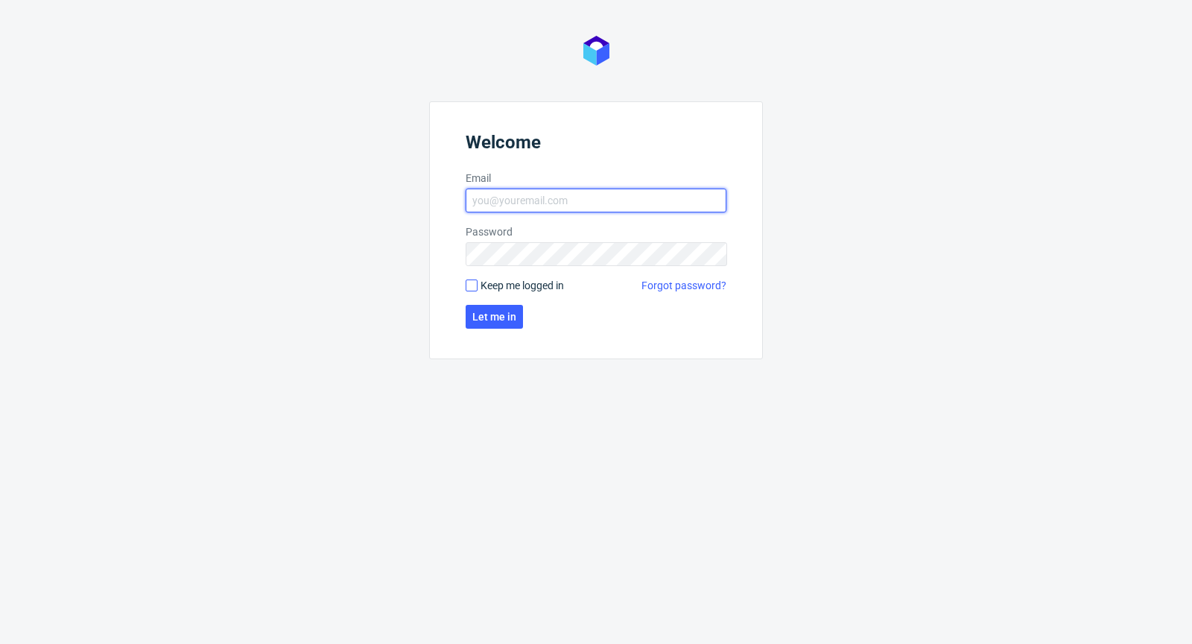
type input "michal.palasek@packhelp.com"
click at [472, 289] on input "Keep me logged in" at bounding box center [472, 285] width 12 height 12
checkbox input "true"
click at [495, 329] on form "Welcome Email michal.palasek@packhelp.com Password Keep me logged in Forgot pas…" at bounding box center [596, 230] width 334 height 258
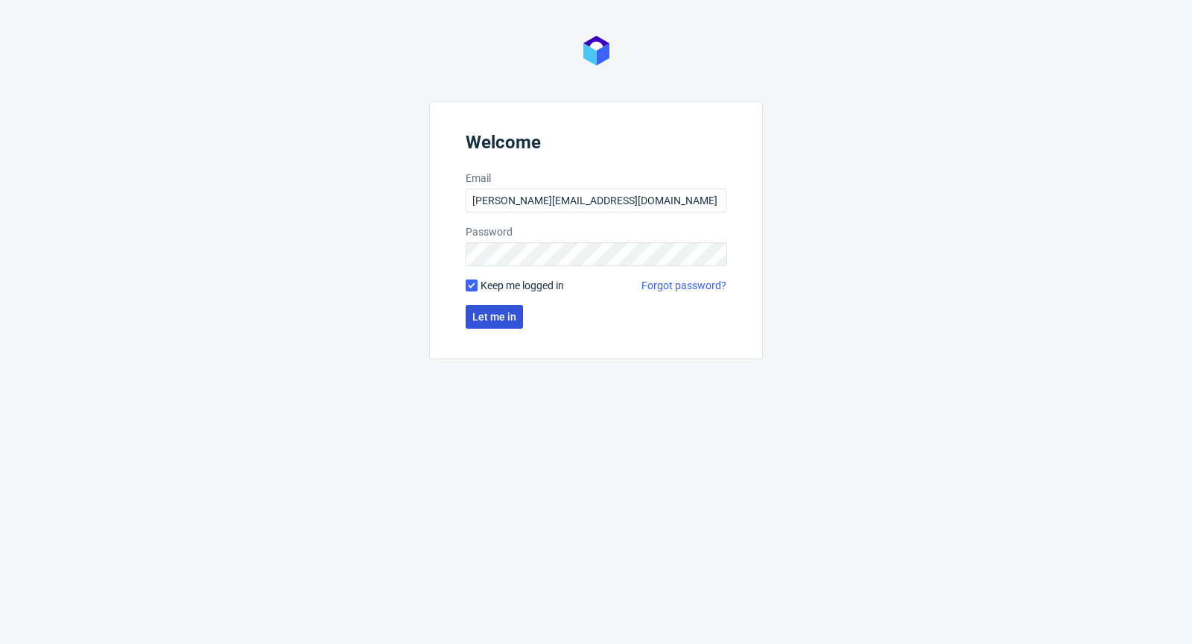
click at [498, 322] on button "Let me in" at bounding box center [494, 317] width 57 height 24
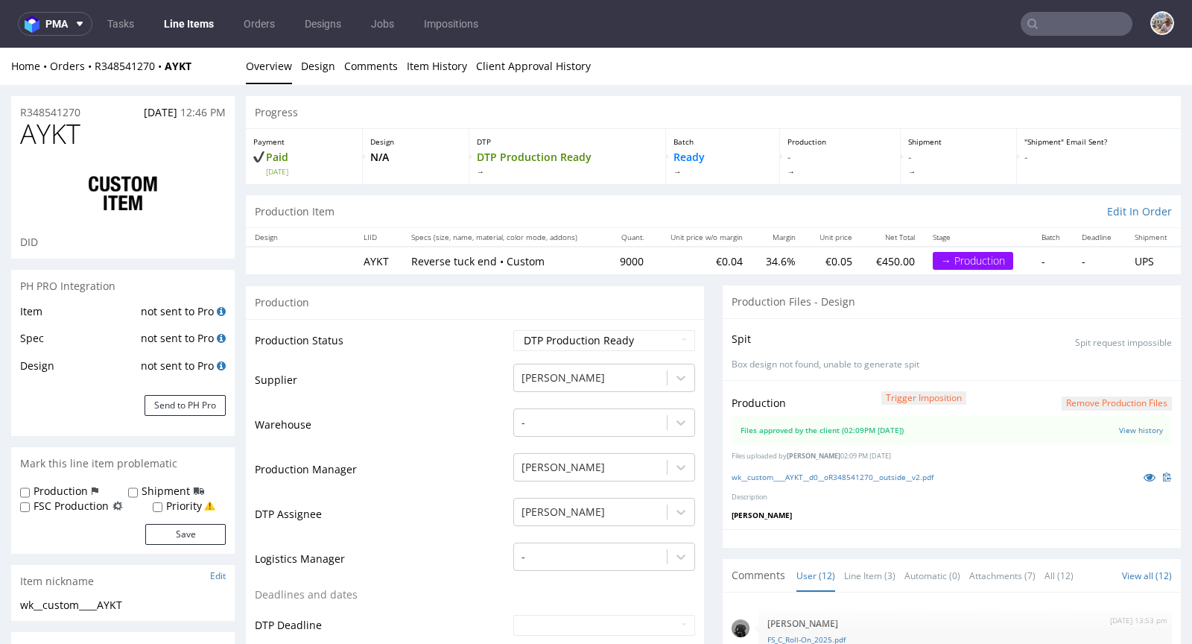
scroll to position [382, 0]
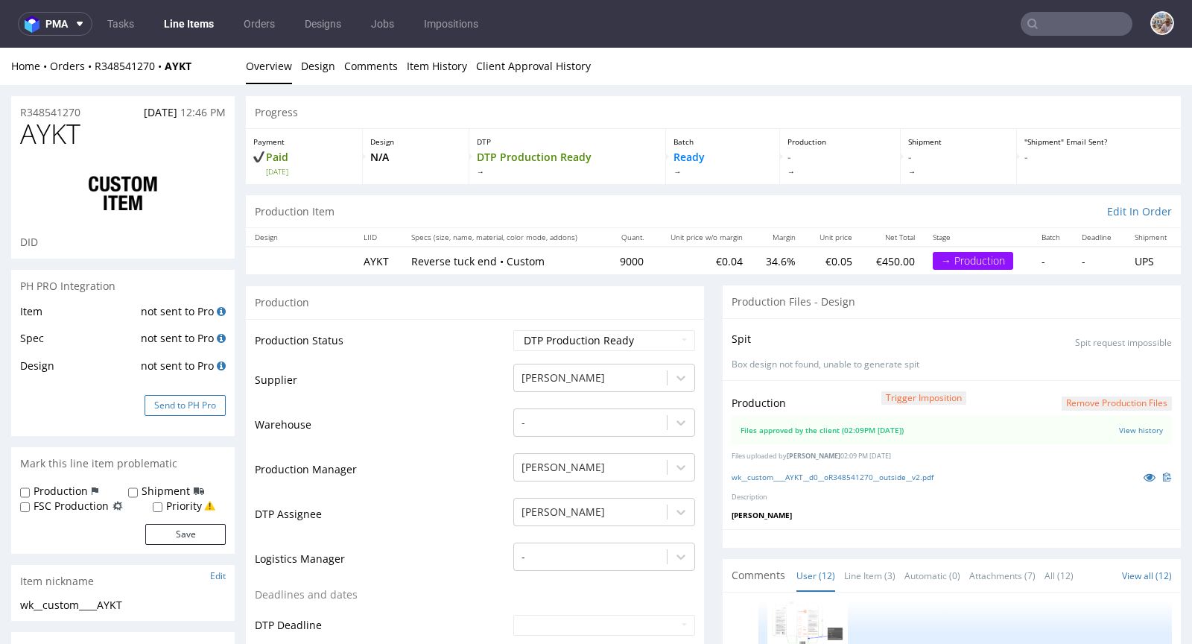
click at [223, 406] on button "Send to PH Pro" at bounding box center [185, 405] width 81 height 21
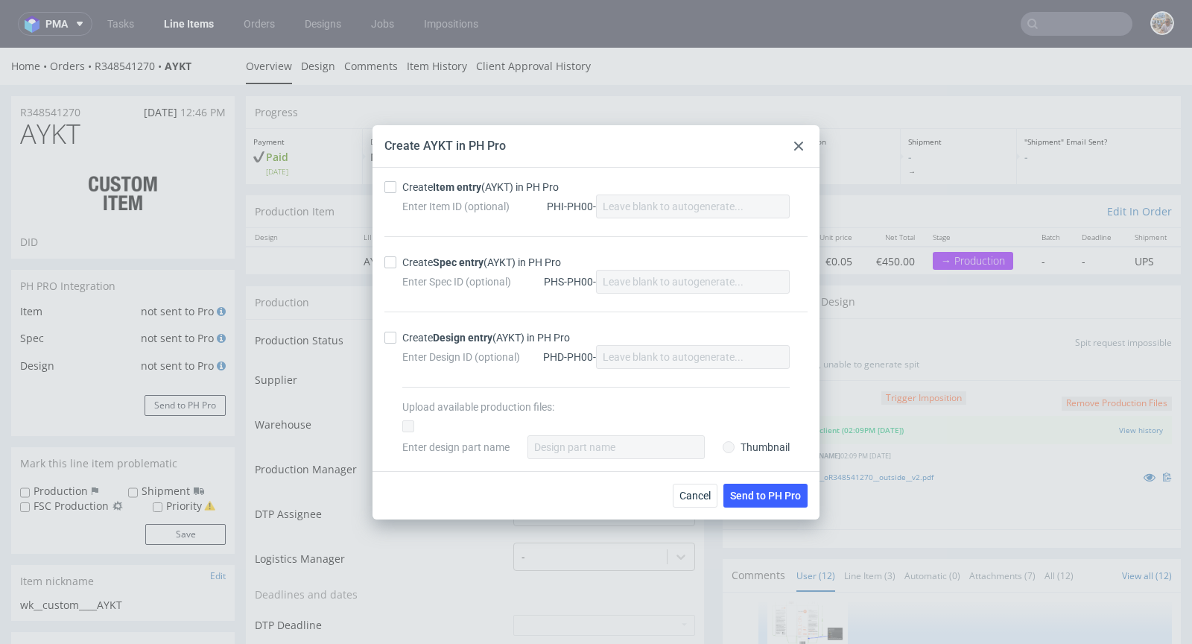
click at [457, 178] on div "Create Item entry (AYKT) in PH Pro Enter Item ID (optional) PHI-PH00- Create Sp…" at bounding box center [595, 319] width 447 height 303
click at [453, 193] on div "Create Item entry (AYKT) in PH Pro" at bounding box center [480, 187] width 156 height 15
click at [396, 193] on input "Create Item entry (AYKT) in PH Pro" at bounding box center [390, 187] width 12 height 12
checkbox input "true"
click at [450, 256] on div "Create Spec entry (AYKT) in PH Pro" at bounding box center [481, 262] width 159 height 15
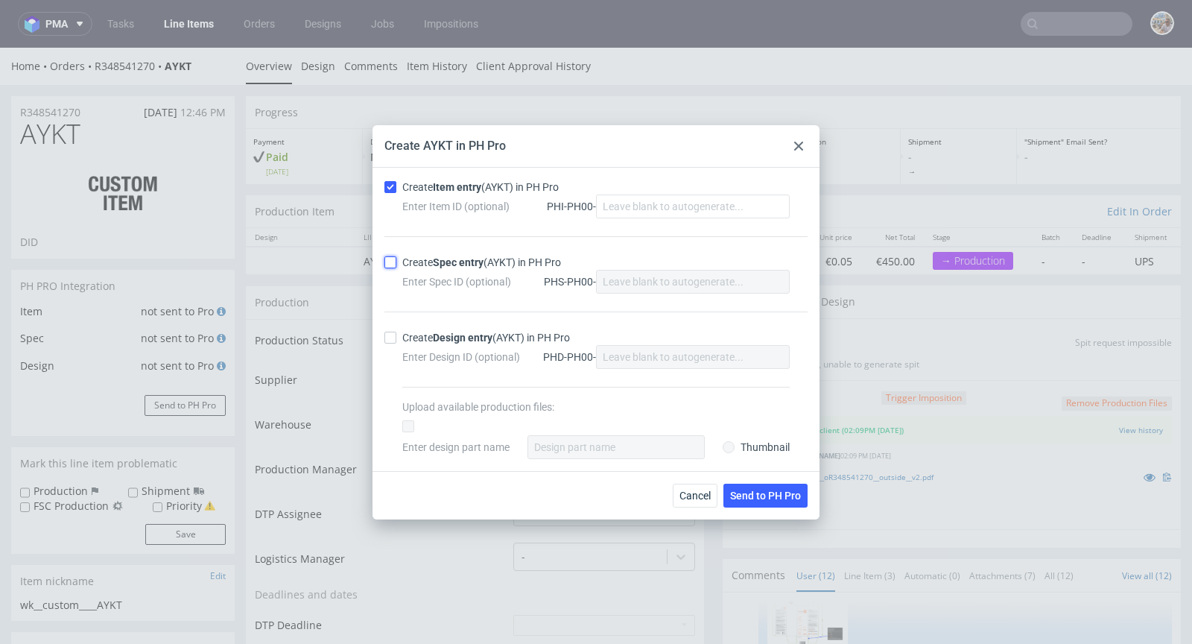
click at [396, 256] on input "Create Spec entry (AYKT) in PH Pro" at bounding box center [390, 262] width 12 height 12
checkbox input "true"
click at [755, 493] on span "Send to PH Pro" at bounding box center [765, 495] width 71 height 10
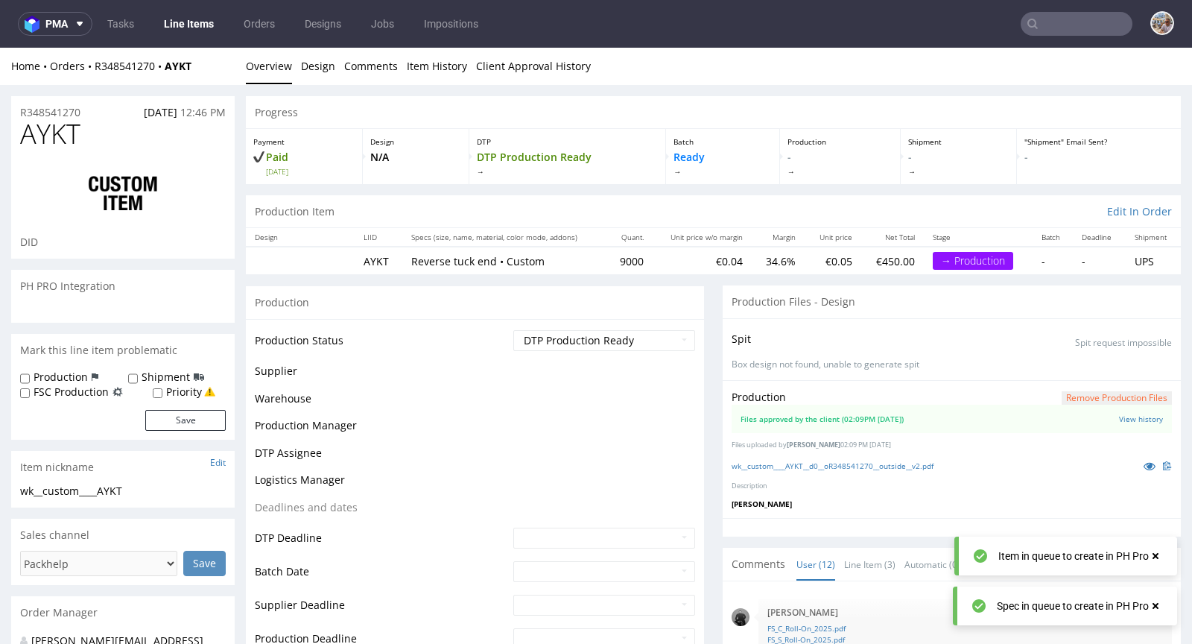
scroll to position [447, 0]
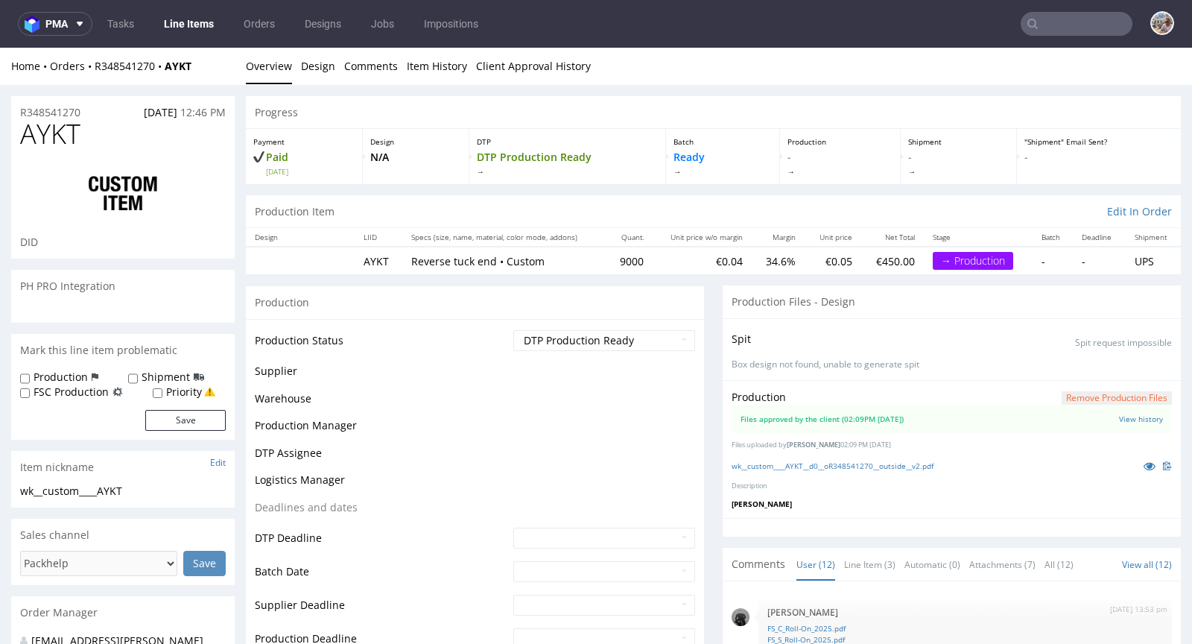
scroll to position [447, 0]
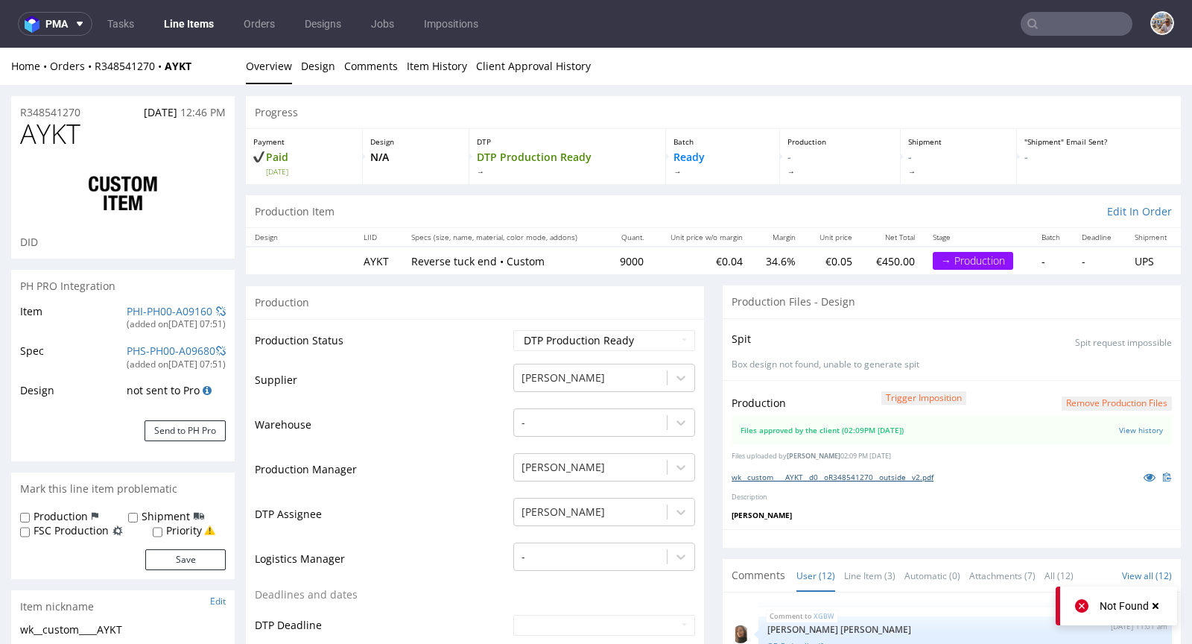
click at [877, 474] on link "wk__custom____AYKT__d0__oR348541270__outside__v2.pdf" at bounding box center [832, 477] width 202 height 10
click at [139, 309] on link "PHI-PH00-A09160" at bounding box center [170, 311] width 86 height 14
drag, startPoint x: 81, startPoint y: 139, endPoint x: 25, endPoint y: 137, distance: 56.6
click at [25, 137] on span "AYKT" at bounding box center [50, 134] width 60 height 30
copy span "AYKT"
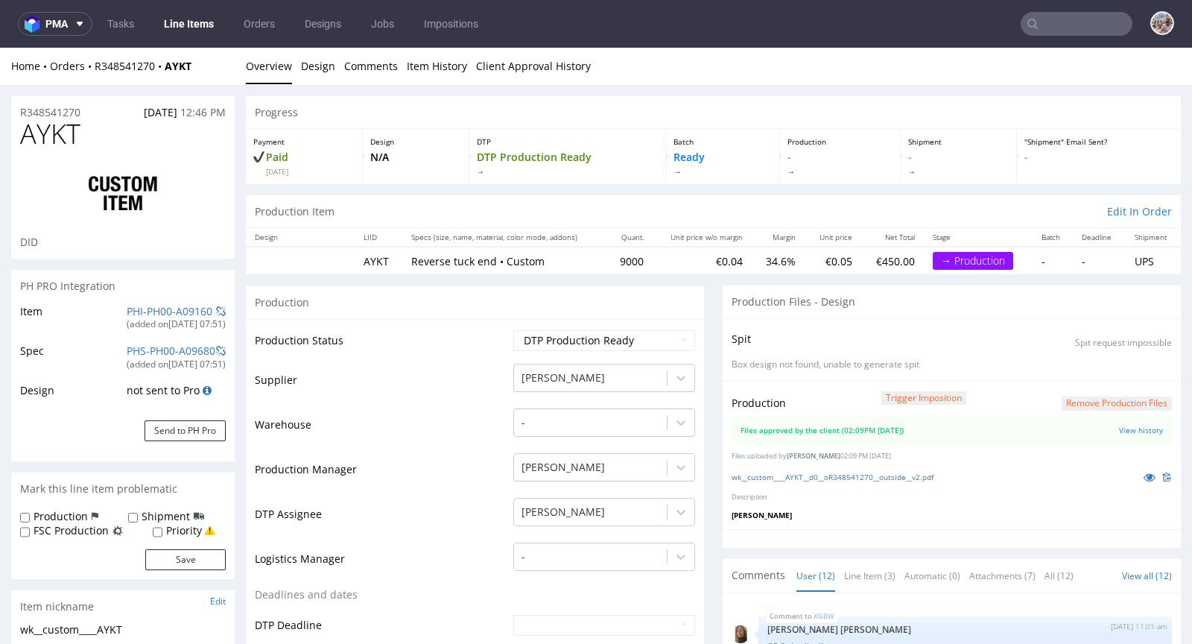
click at [723, 96] on div "Progress" at bounding box center [713, 112] width 935 height 33
drag, startPoint x: 645, startPoint y: 264, endPoint x: 608, endPoint y: 261, distance: 37.4
click at [608, 261] on tr "AYKT Reverse tuck end • Custom 9000 €0.04 34.6% €0.05 €450.00 → Production - - …" at bounding box center [713, 261] width 935 height 28
copy td "9000"
drag, startPoint x: 123, startPoint y: 134, endPoint x: 16, endPoint y: 136, distance: 107.3
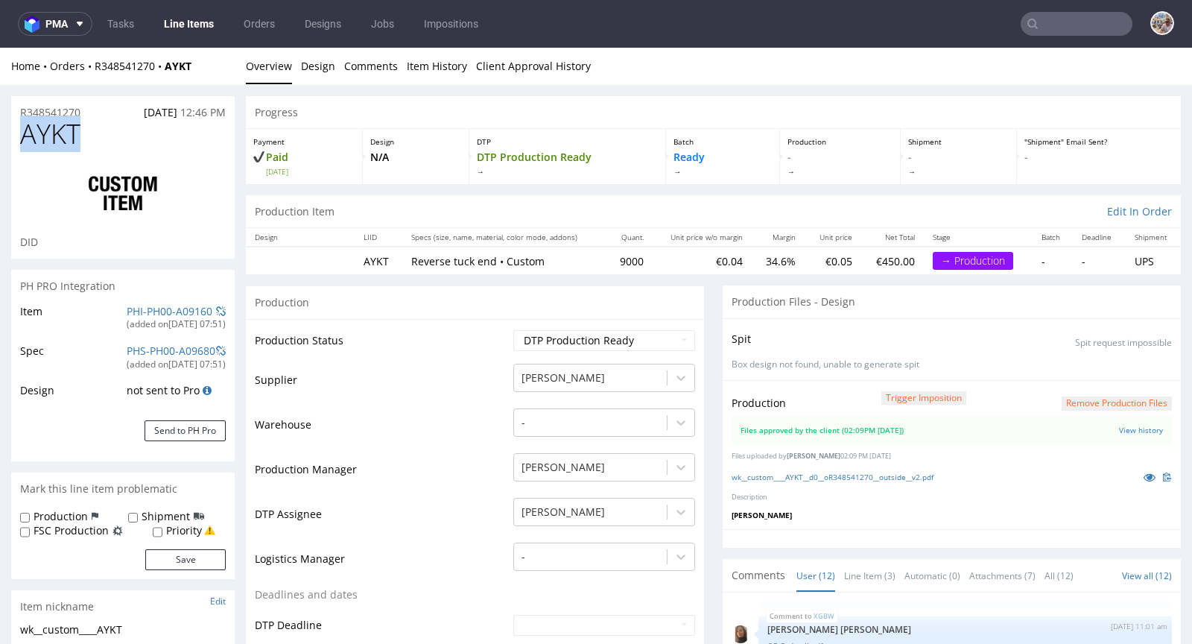
click at [16, 136] on div "AYKT DID" at bounding box center [122, 188] width 223 height 139
copy span "AYKT"
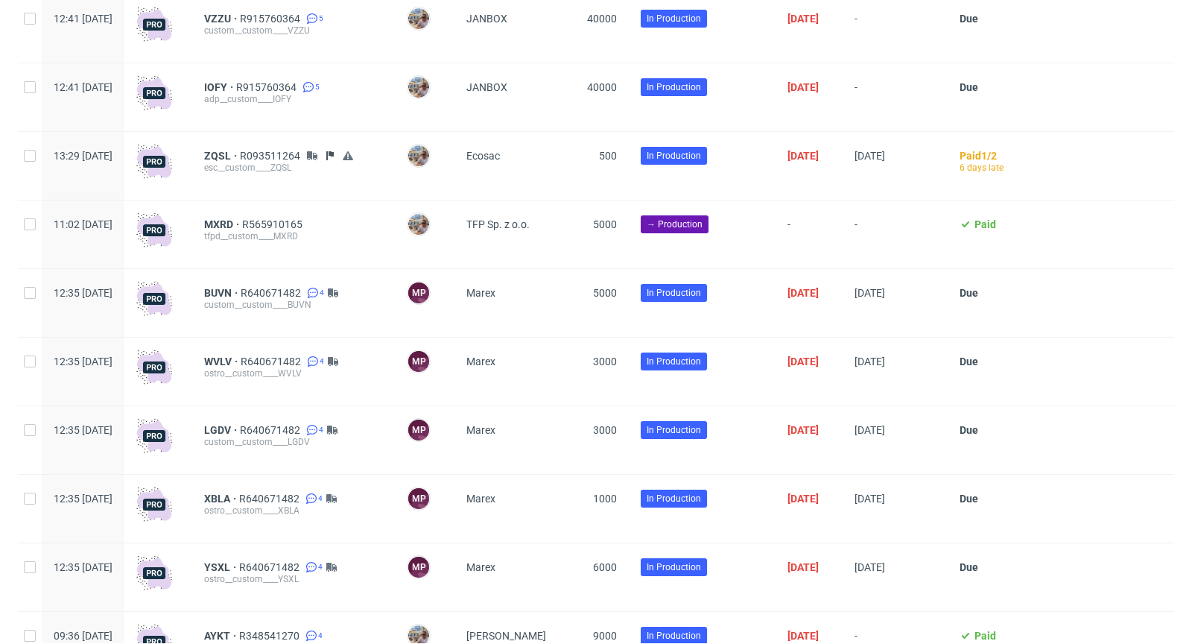
scroll to position [3281, 0]
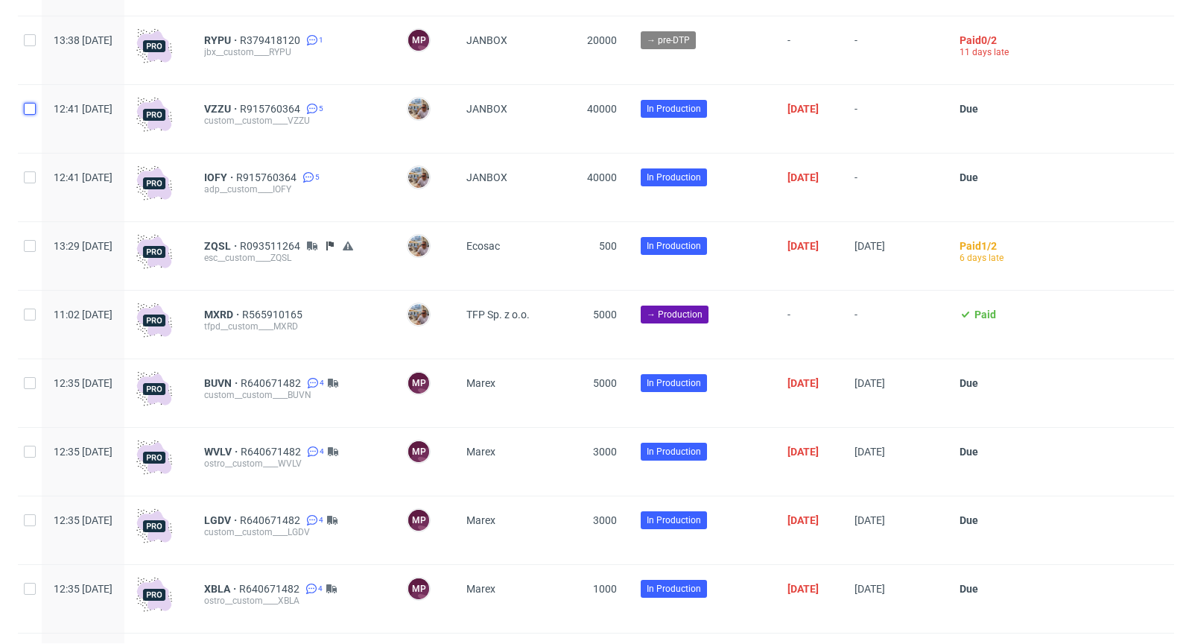
drag, startPoint x: 31, startPoint y: 115, endPoint x: 20, endPoint y: 130, distance: 18.2
click at [31, 115] on input "checkbox" at bounding box center [30, 109] width 12 height 12
checkbox input "true"
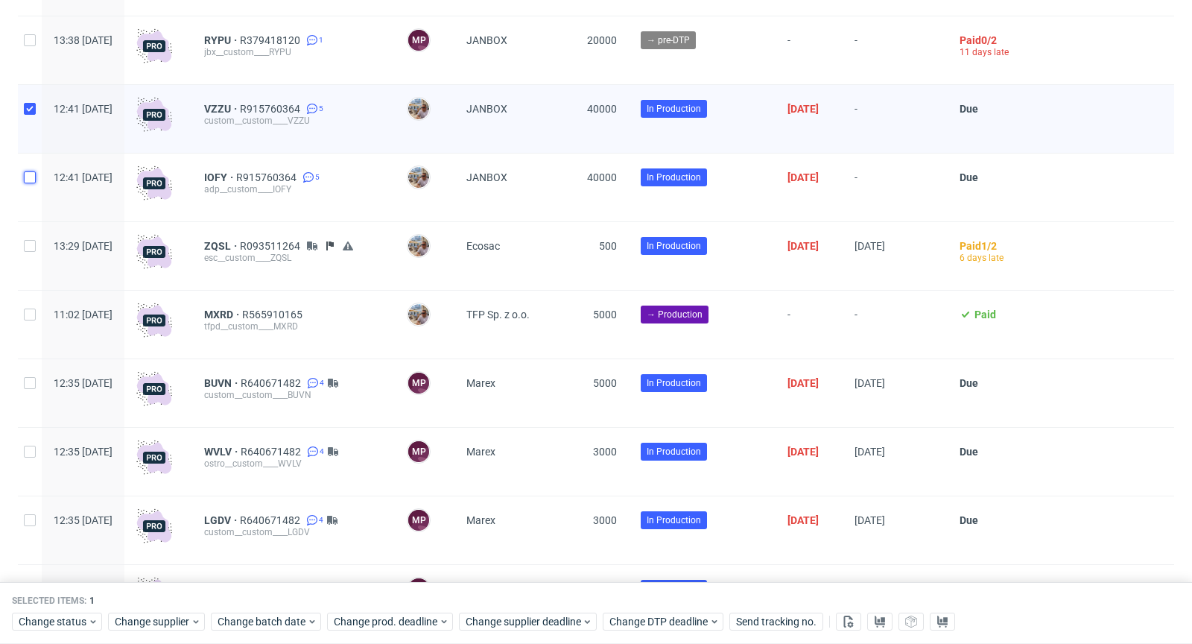
click at [25, 183] on input "checkbox" at bounding box center [30, 177] width 12 height 12
checkbox input "true"
click at [556, 618] on span "Change supplier deadline" at bounding box center [524, 622] width 116 height 15
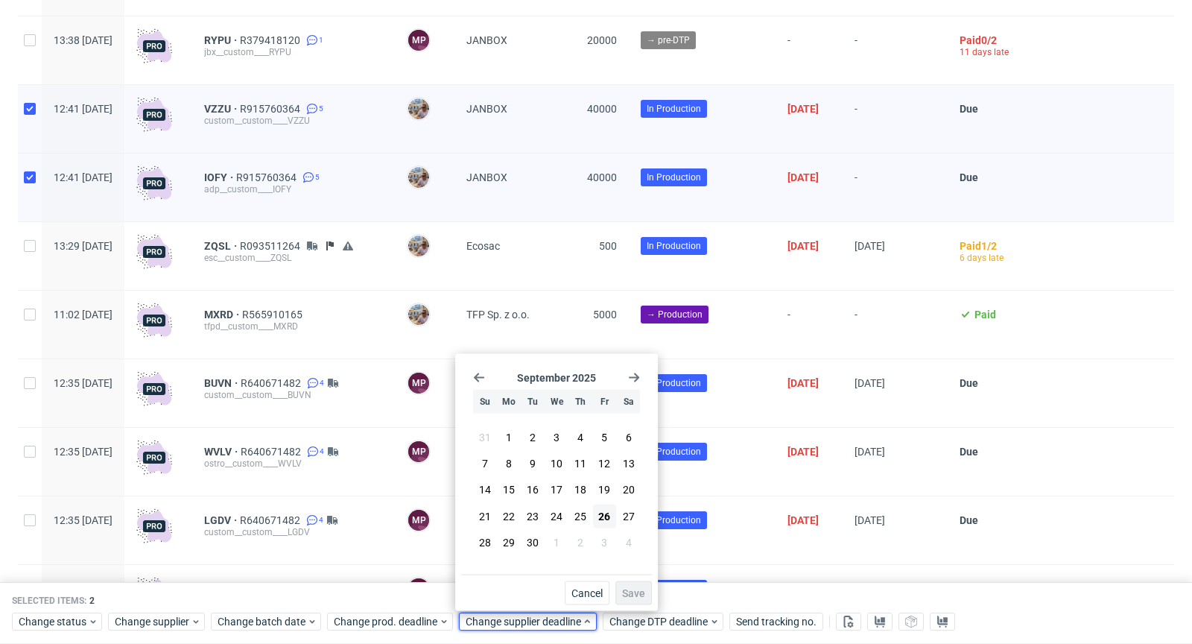
click at [635, 374] on use "Go forward 1 month" at bounding box center [634, 377] width 10 height 9
click at [577, 489] on span "16" at bounding box center [580, 489] width 12 height 15
click at [641, 597] on span "Save" at bounding box center [633, 593] width 23 height 10
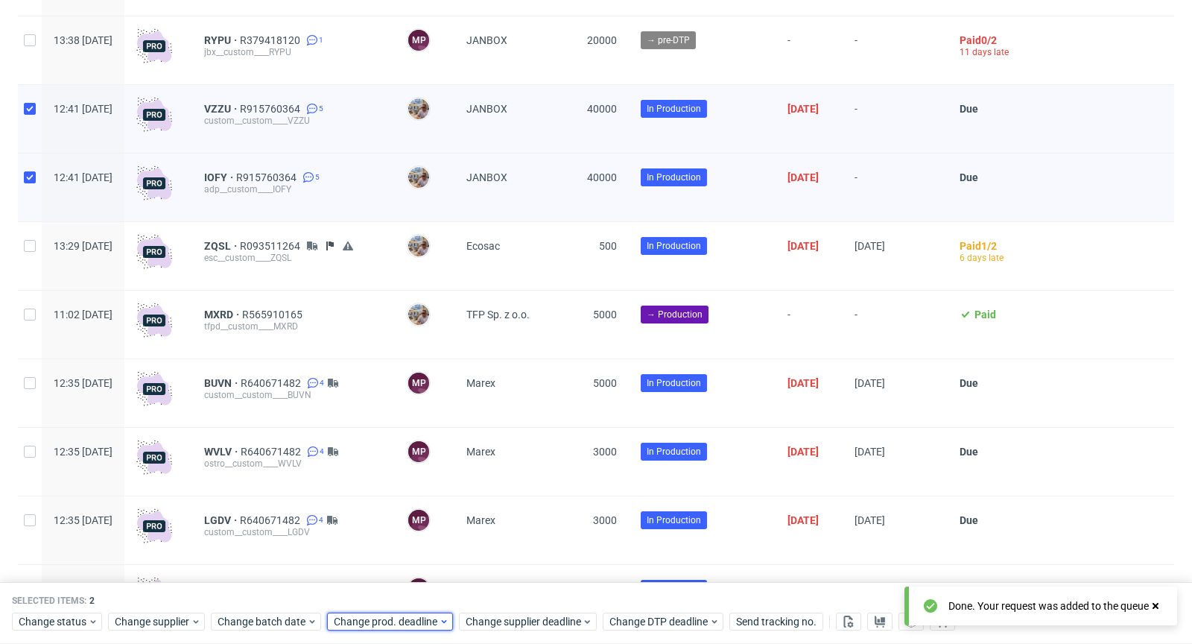
click at [418, 615] on span "Change prod. deadline" at bounding box center [386, 622] width 105 height 15
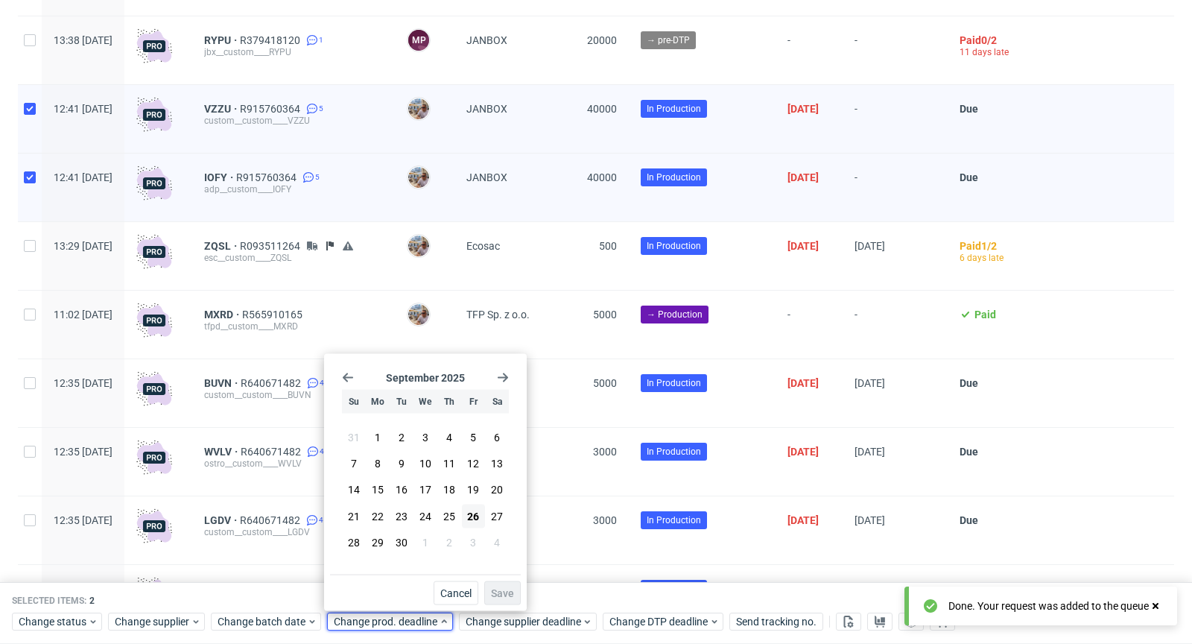
click at [504, 371] on div "September 2025 Su Mo Tu We Th Fr Sa 31 1 2 3 4 5 6 7 8 9 10 11 12 13 14 15 16 1…" at bounding box center [425, 467] width 191 height 215
click at [504, 378] on use "Go forward 1 month" at bounding box center [503, 377] width 10 height 9
click at [375, 514] on span "20" at bounding box center [378, 515] width 12 height 15
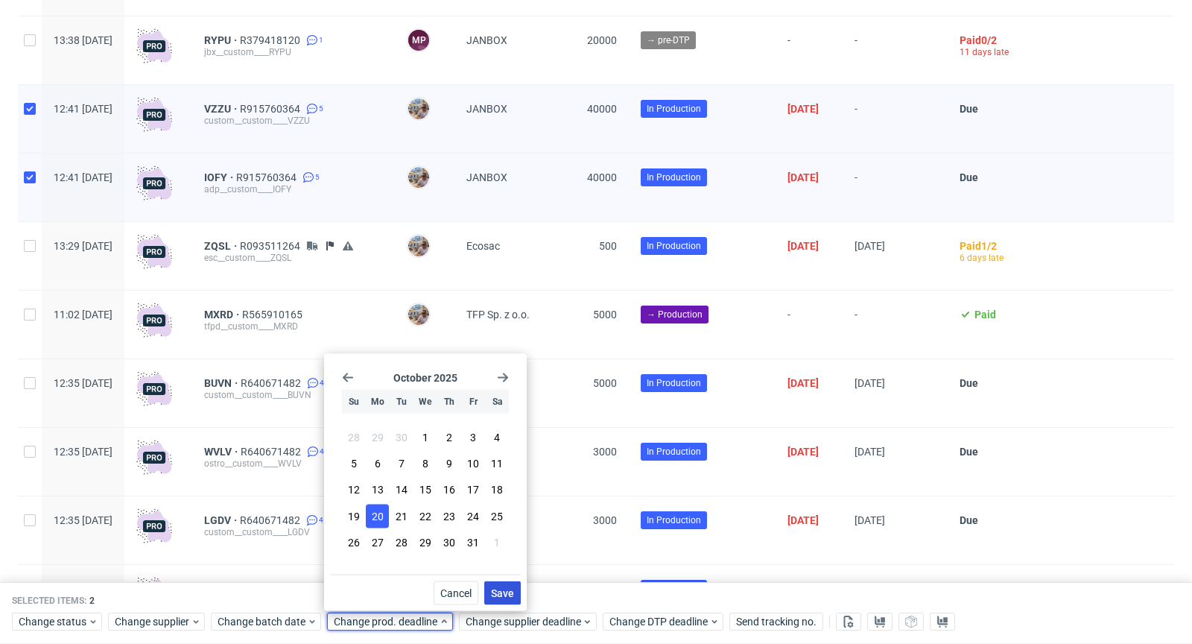
click at [507, 594] on span "Save" at bounding box center [502, 593] width 23 height 10
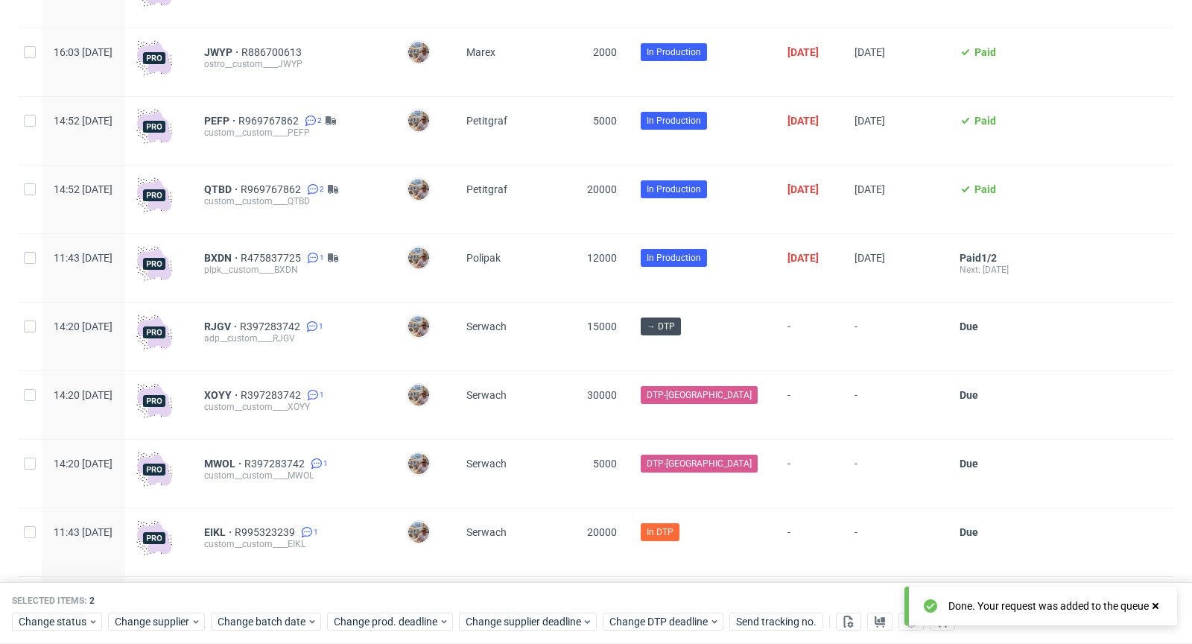
scroll to position [0, 0]
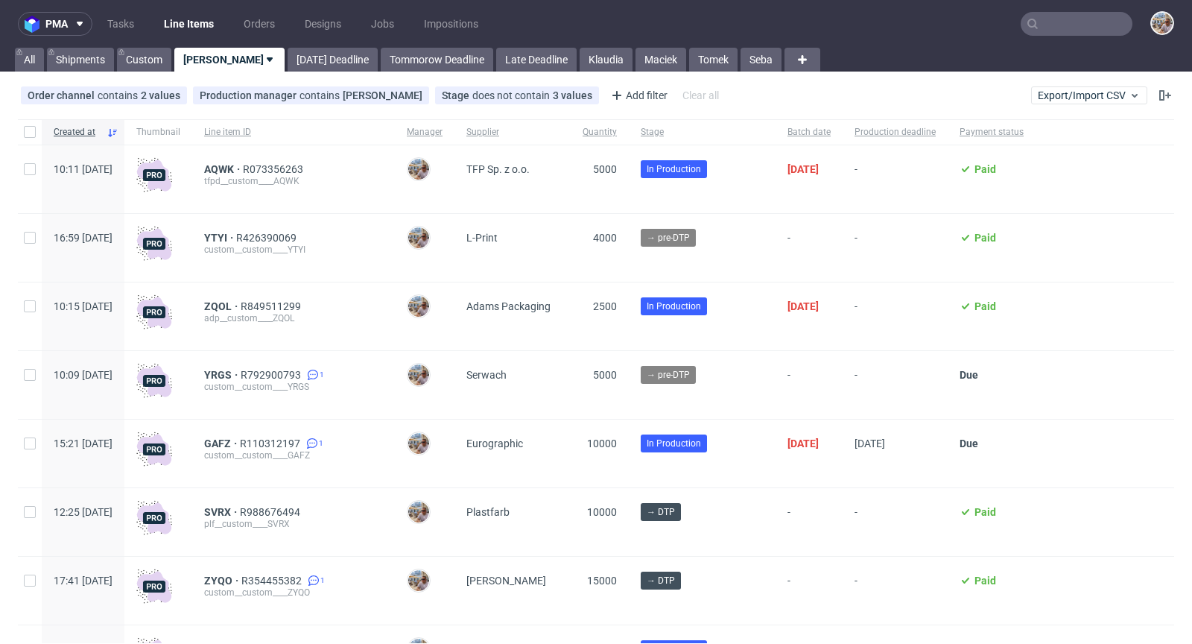
click at [1042, 22] on input "text" at bounding box center [1077, 24] width 112 height 24
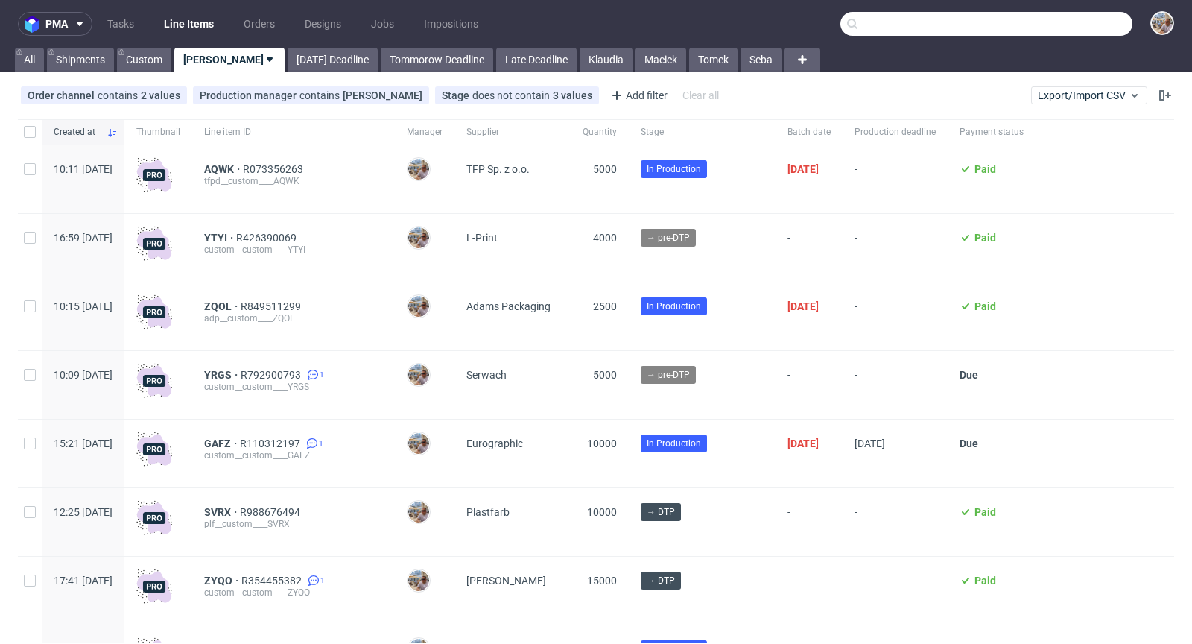
paste input "R203443141"
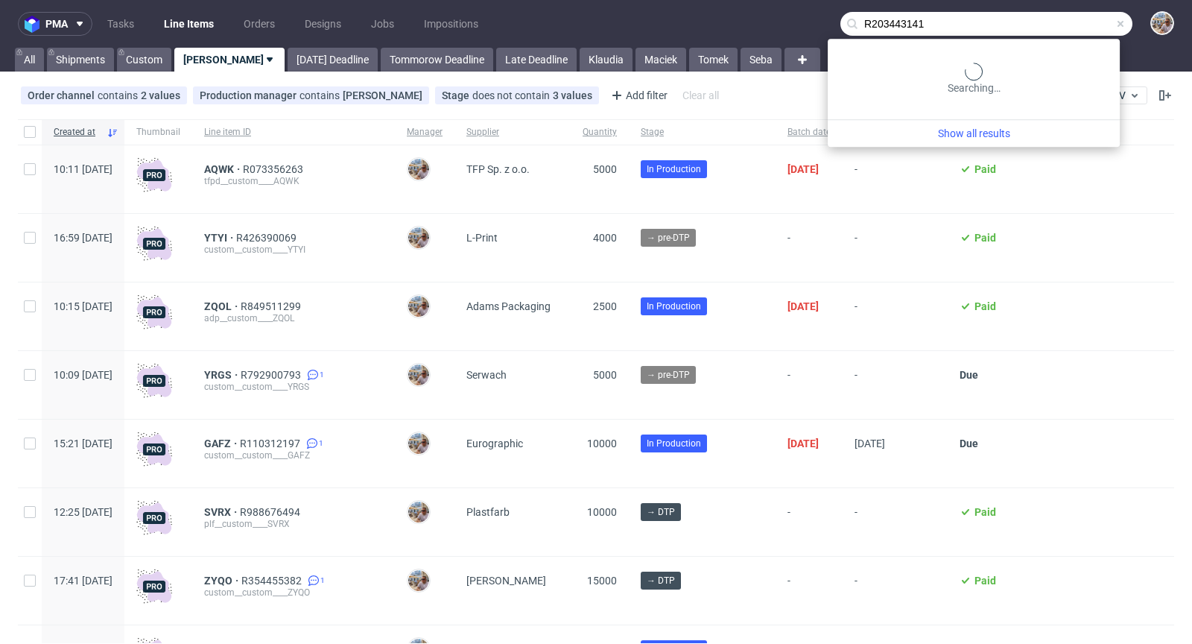
type input "R203443141"
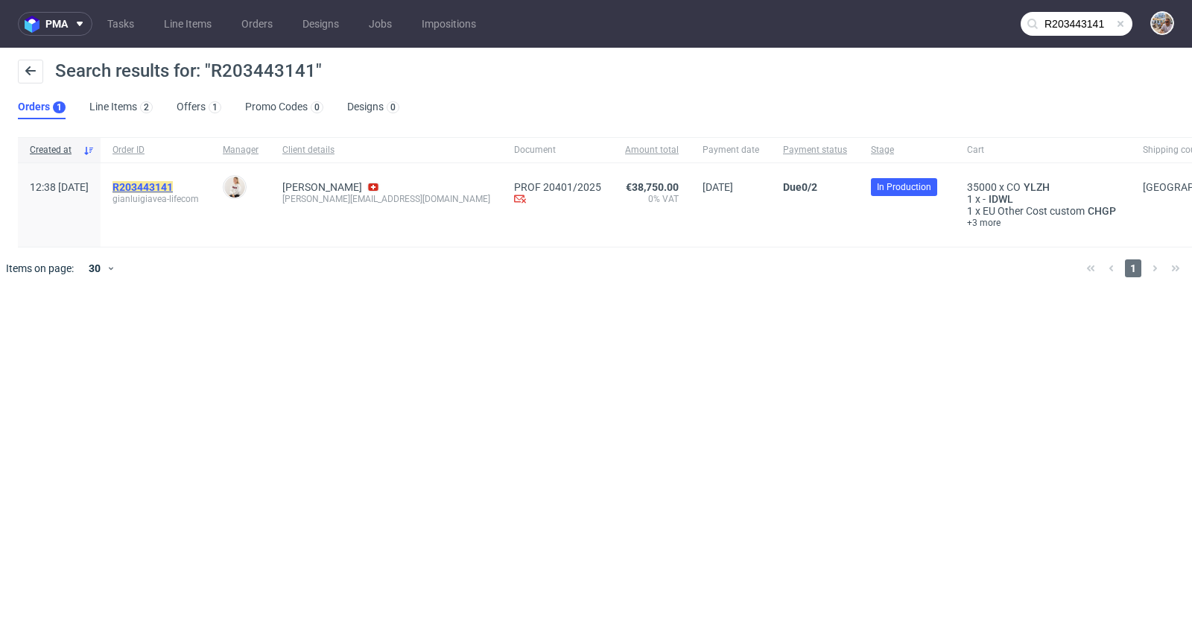
click at [173, 186] on mark "R203443141" at bounding box center [142, 187] width 60 height 12
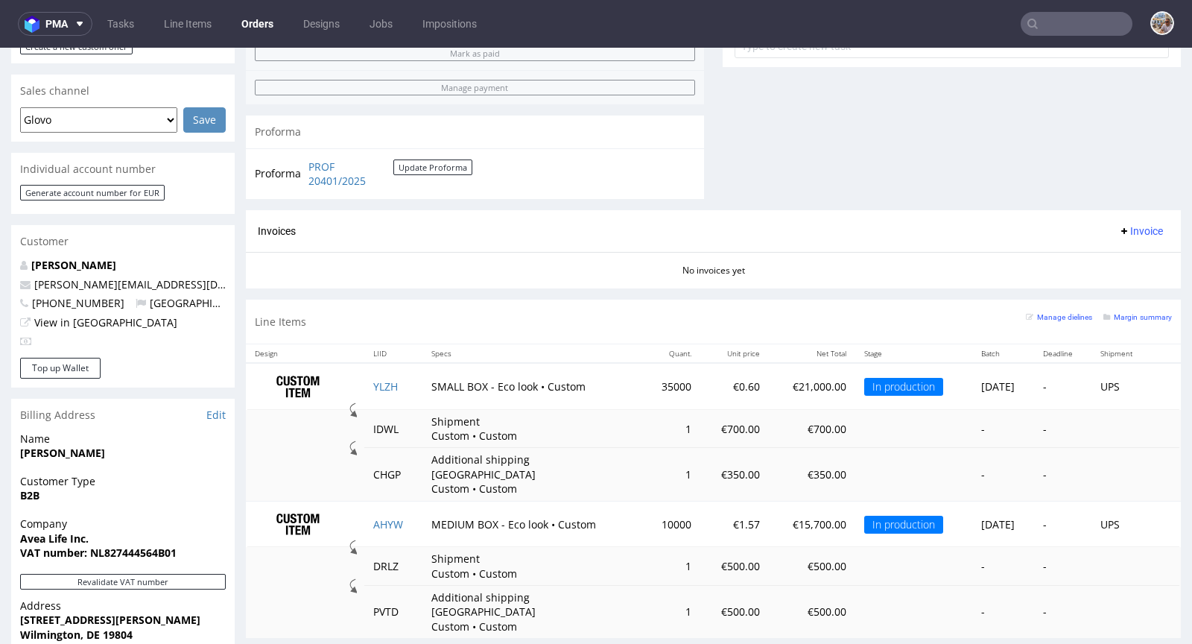
scroll to position [697, 0]
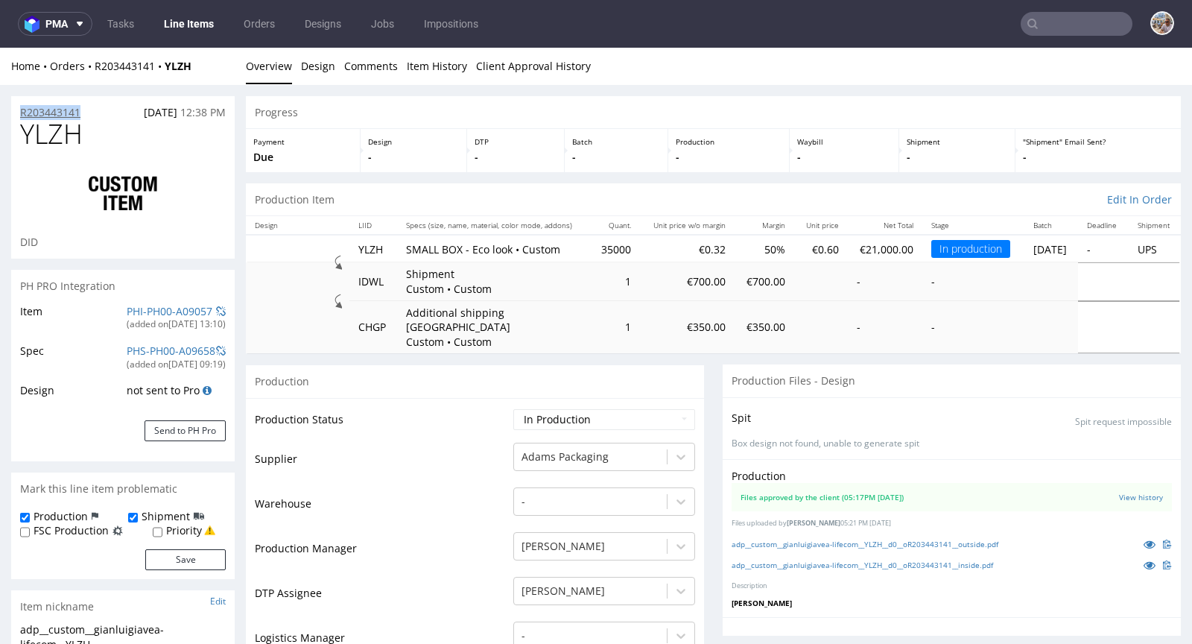
drag, startPoint x: 91, startPoint y: 113, endPoint x: 22, endPoint y: 108, distance: 69.5
click at [22, 108] on div "R203443141 [DATE] 12:38 PM" at bounding box center [122, 108] width 223 height 24
copy p "R203443141"
